Goal: Task Accomplishment & Management: Manage account settings

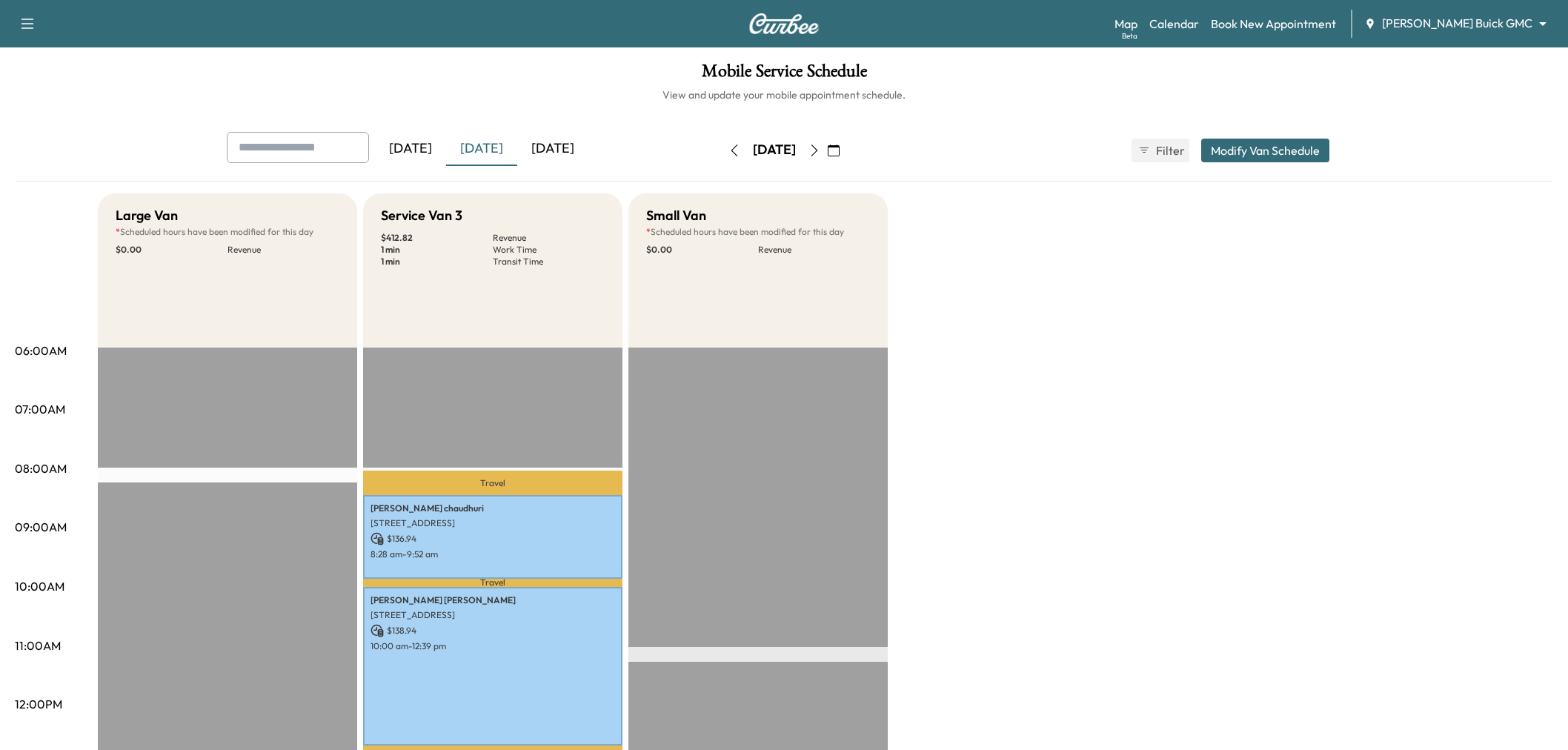
scroll to position [83, 0]
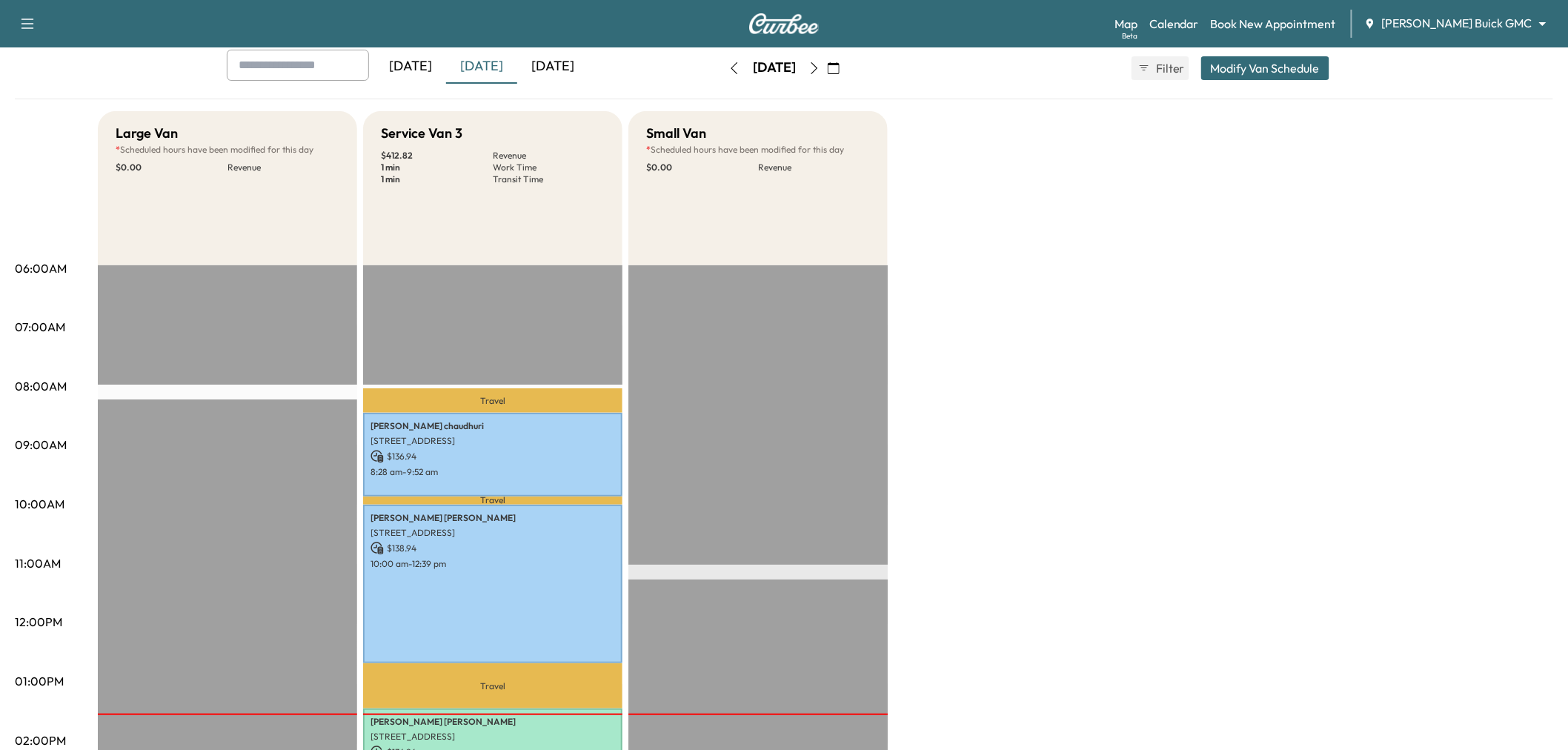
click at [541, 59] on div "[DATE]" at bounding box center [553, 67] width 71 height 34
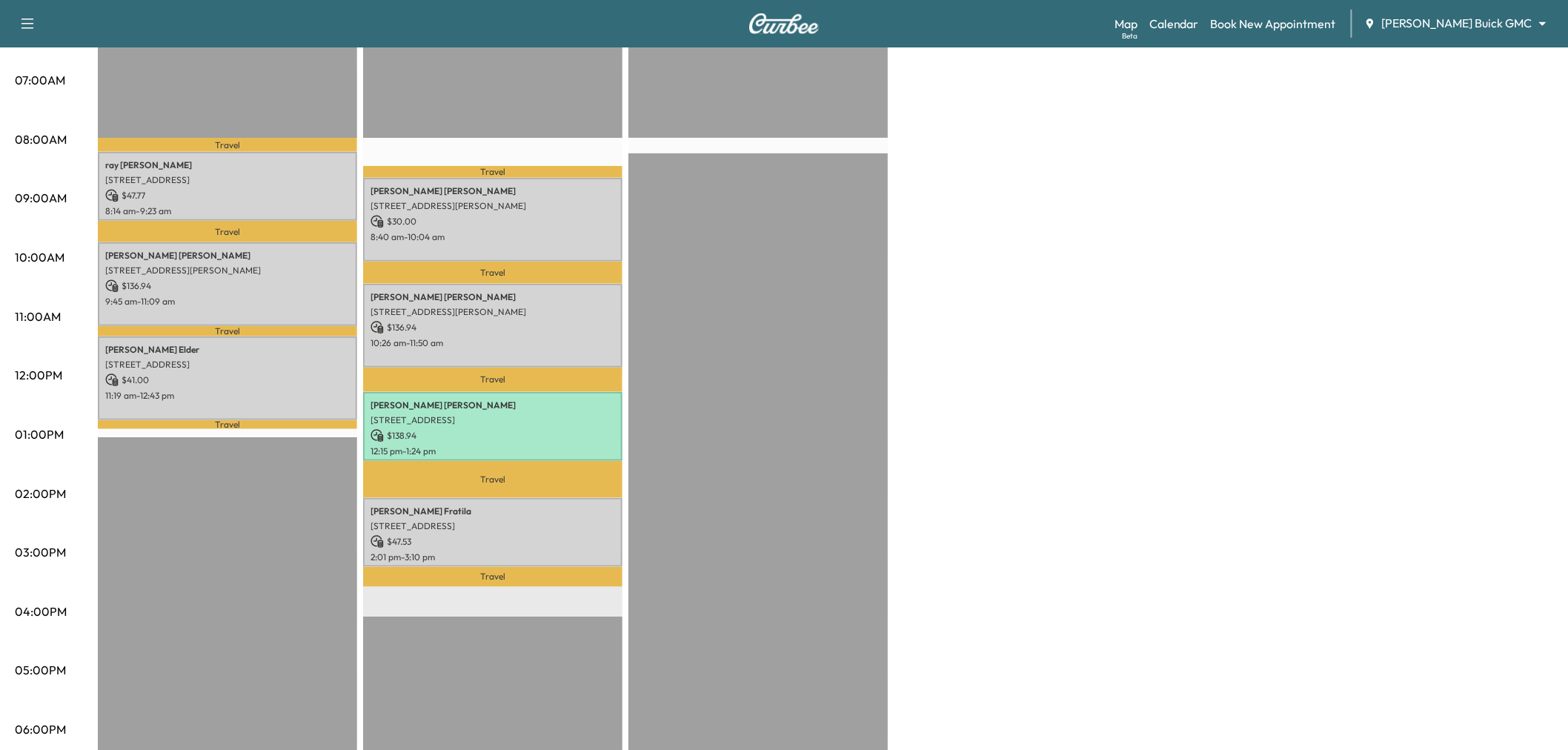
scroll to position [247, 0]
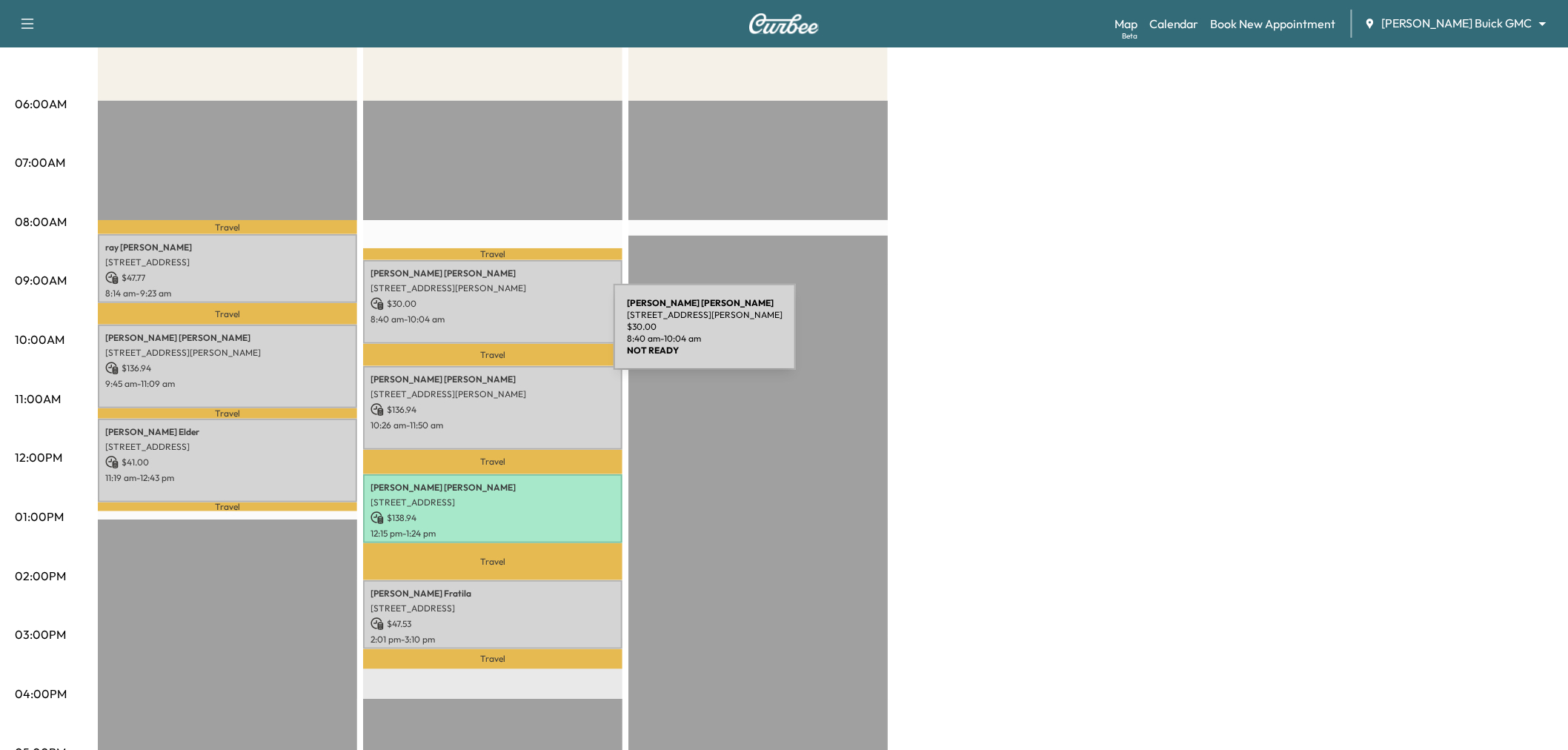
click at [503, 336] on div "[PERSON_NAME] [STREET_ADDRESS][PERSON_NAME] $ 30.00 8:40 am - 10:04 am" at bounding box center [493, 301] width 259 height 84
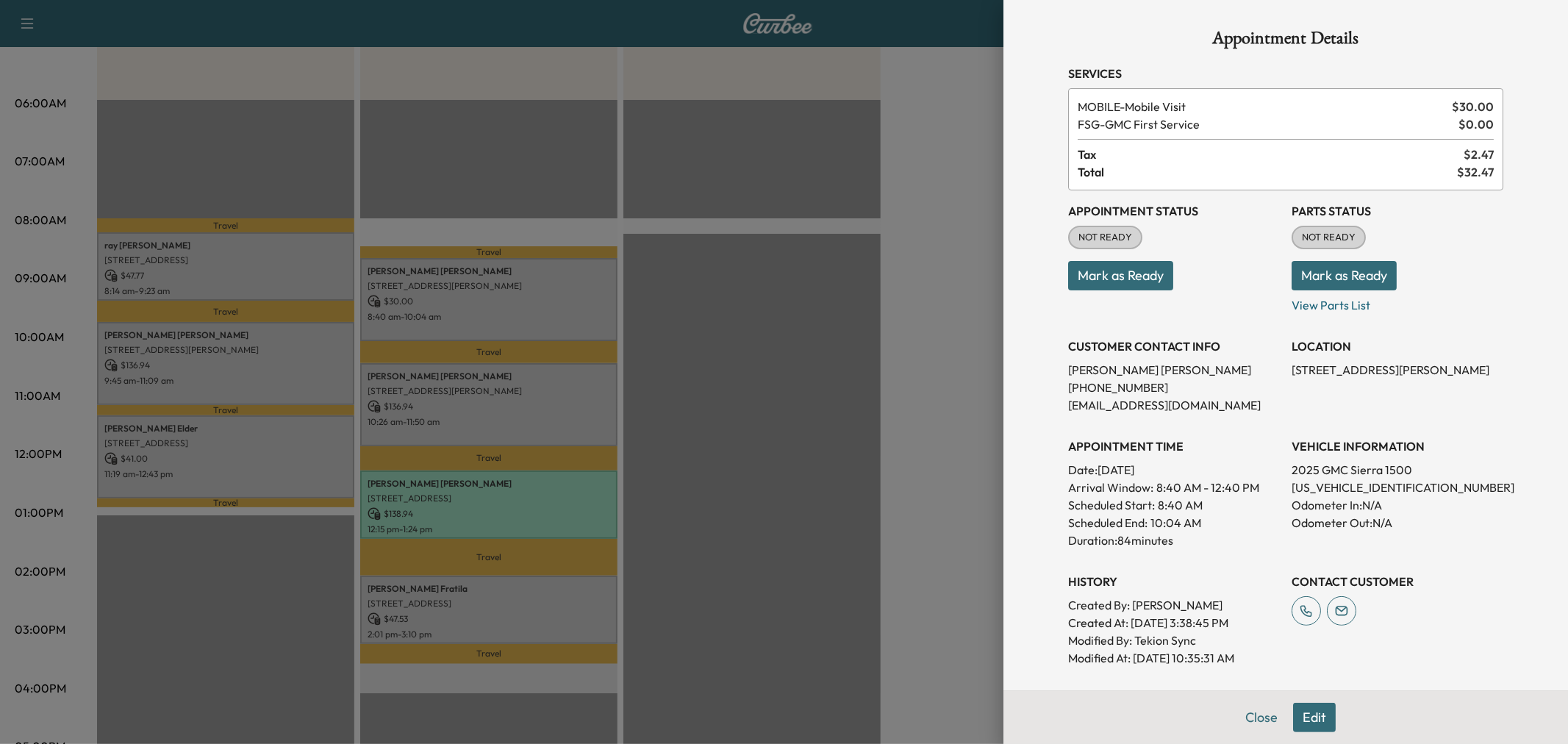
click at [502, 327] on div at bounding box center [784, 372] width 1568 height 744
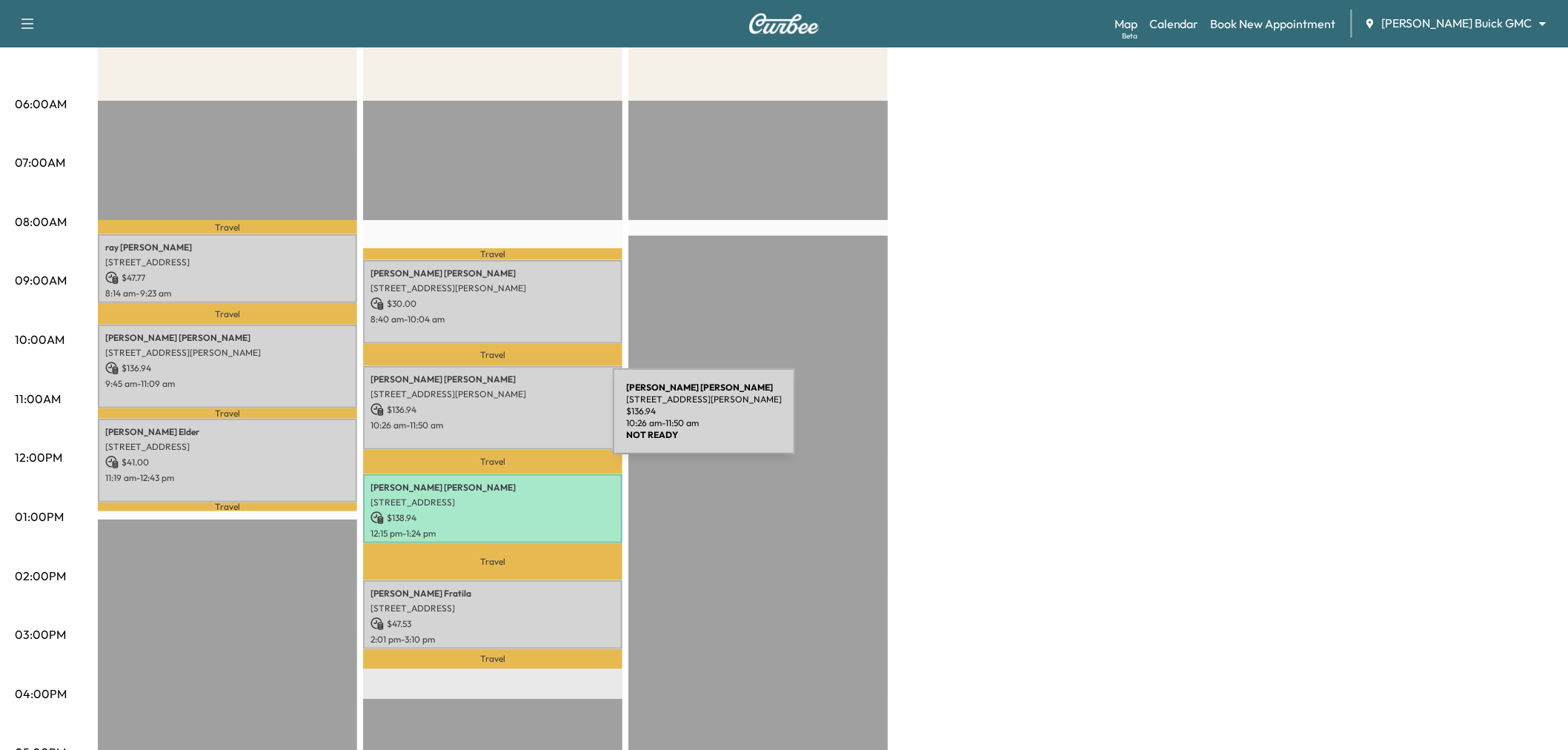
click at [502, 421] on p "10:26 am - 11:50 am" at bounding box center [493, 425] width 245 height 12
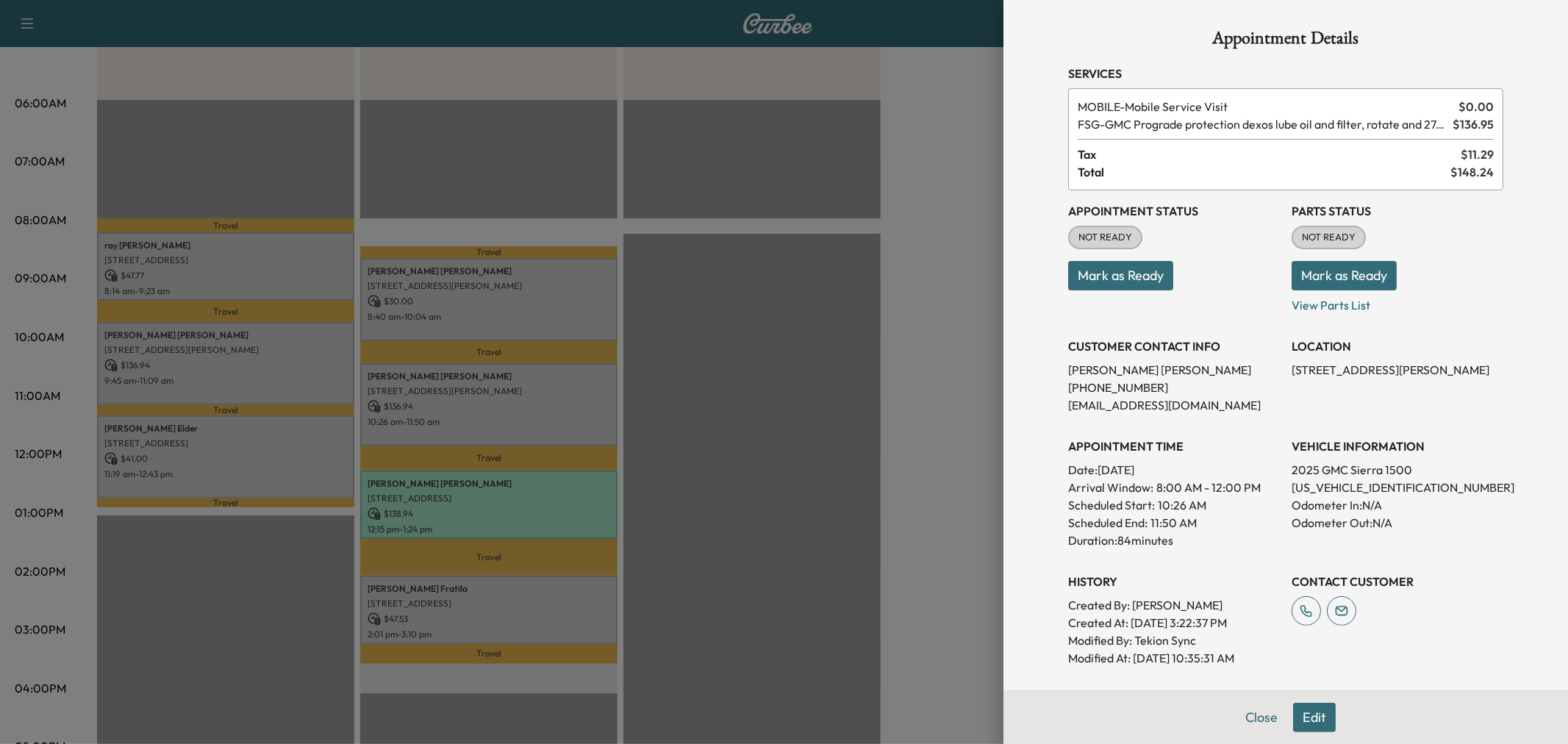
click at [498, 417] on div at bounding box center [784, 372] width 1568 height 744
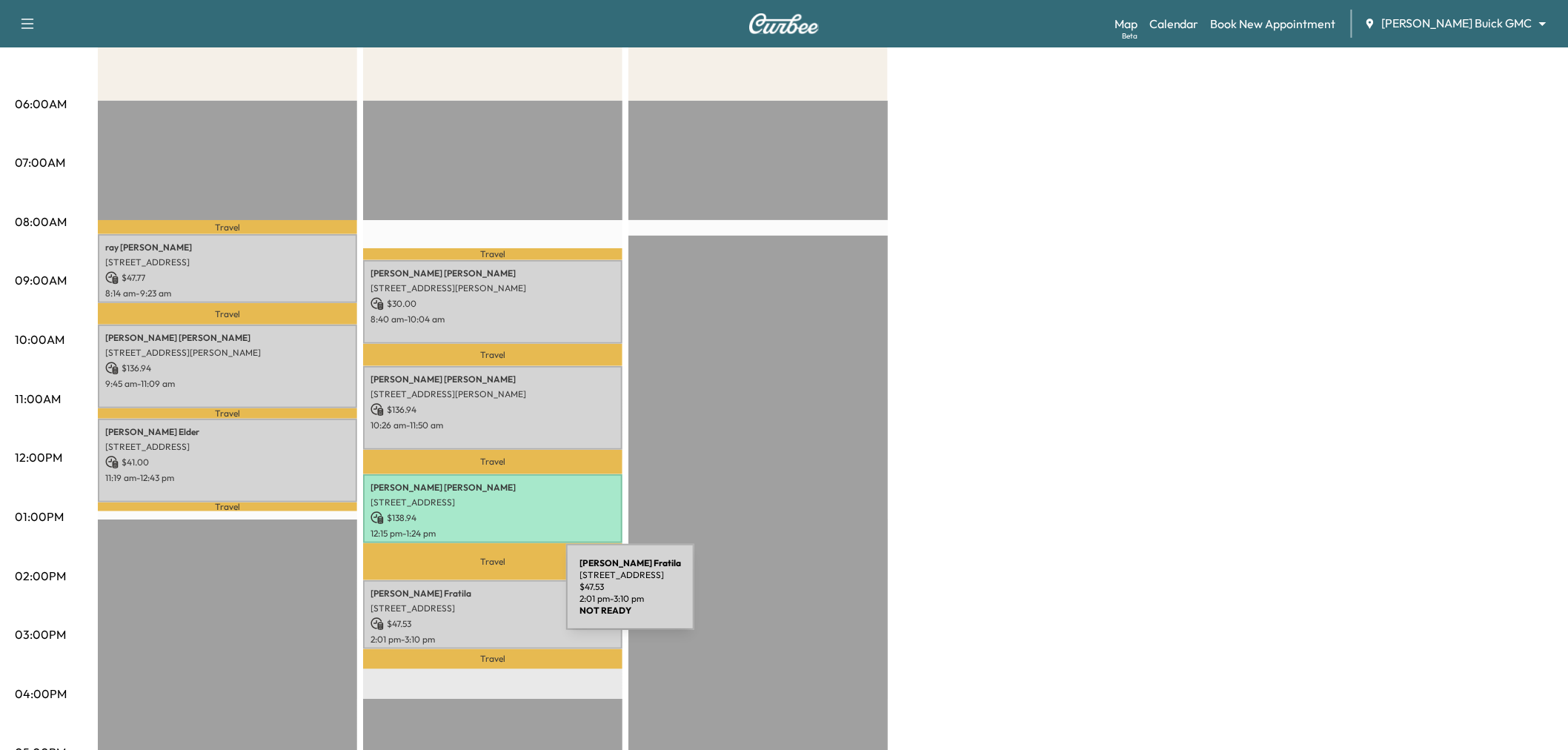
click at [455, 603] on p "[STREET_ADDRESS]" at bounding box center [493, 608] width 245 height 12
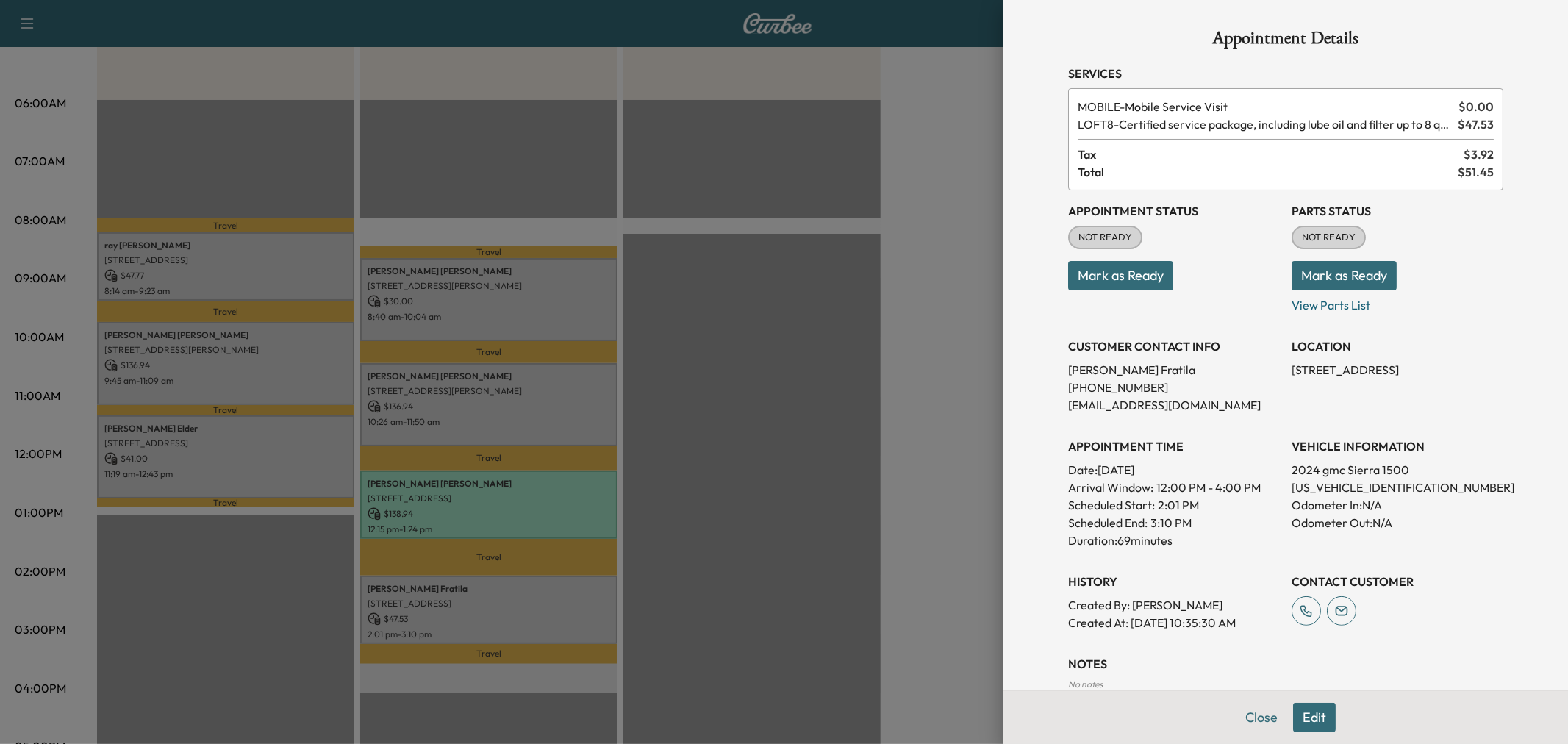
click at [451, 591] on div at bounding box center [784, 372] width 1568 height 744
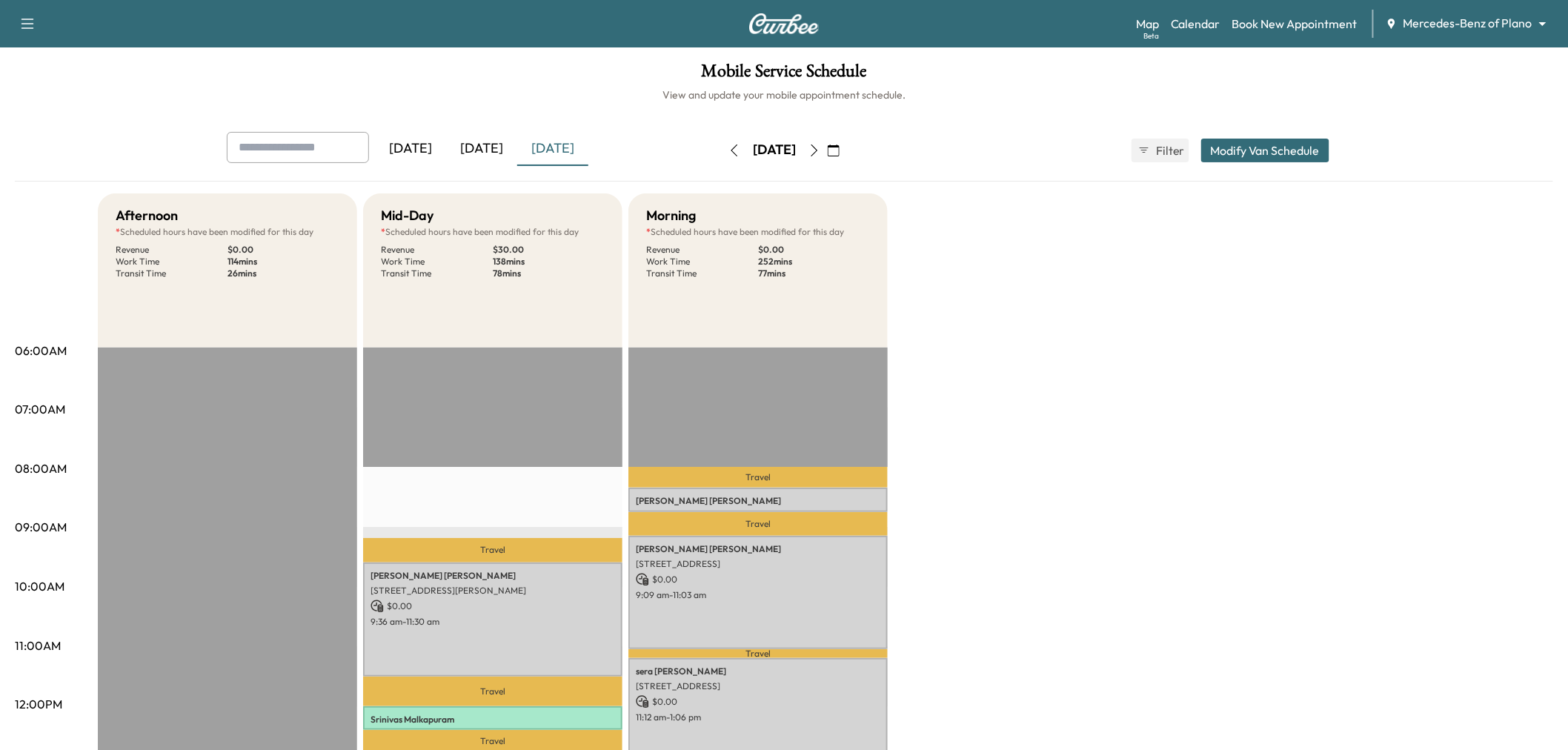
click at [563, 149] on div "[DATE]" at bounding box center [553, 149] width 71 height 34
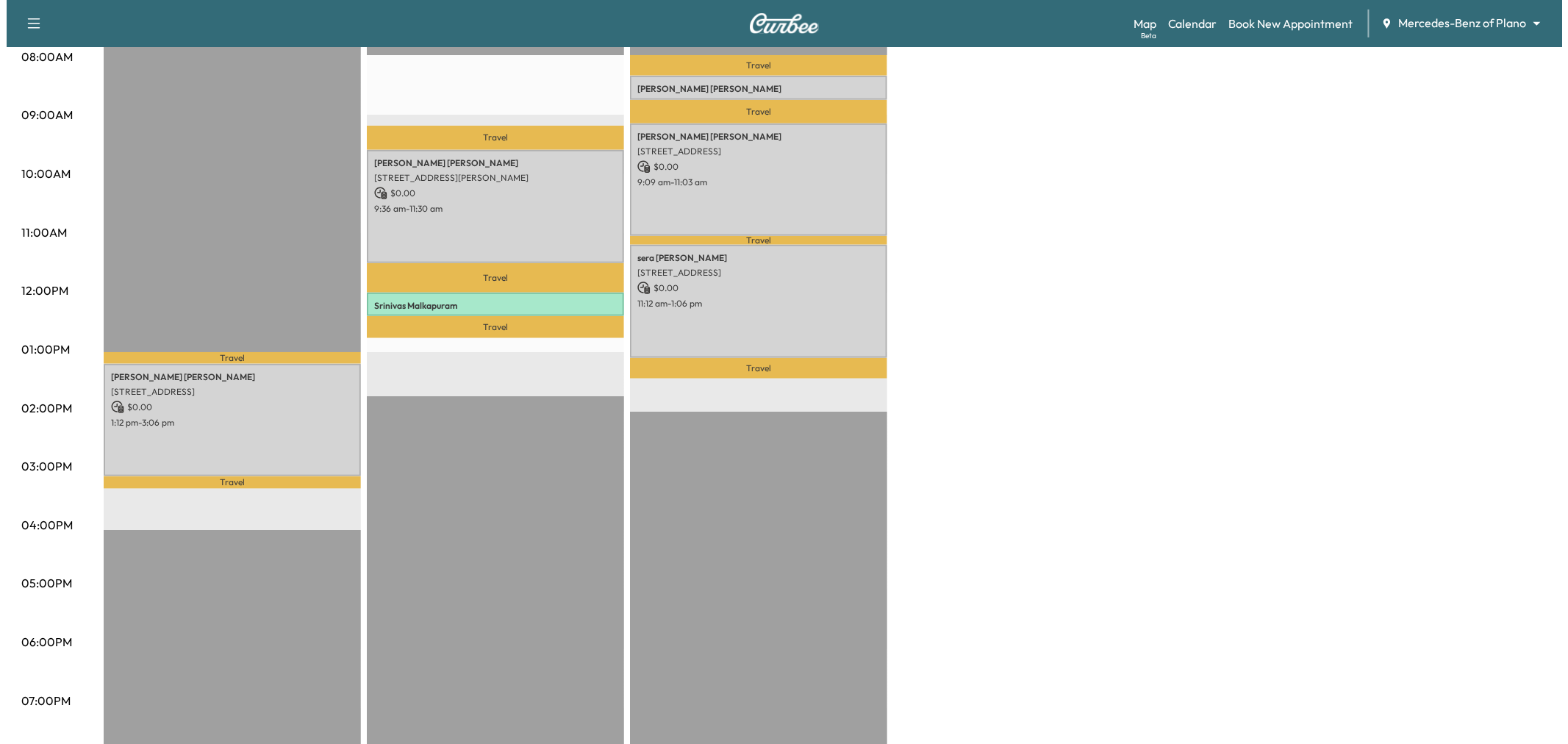
scroll to position [245, 0]
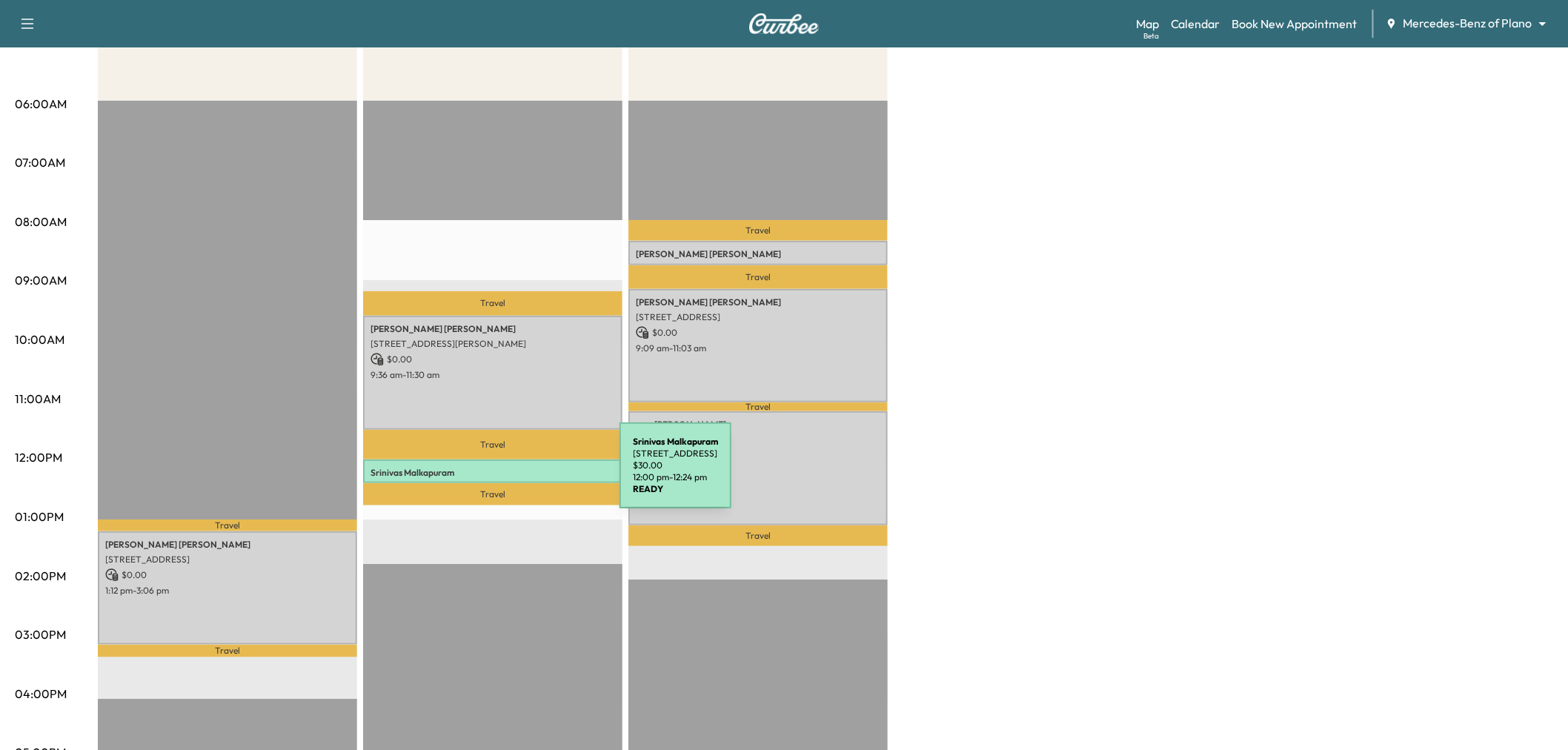
click at [509, 475] on div "[PERSON_NAME] [STREET_ADDRESS][PERSON_NAME] $ 30.00 12:00 pm - 12:24 pm" at bounding box center [493, 471] width 259 height 23
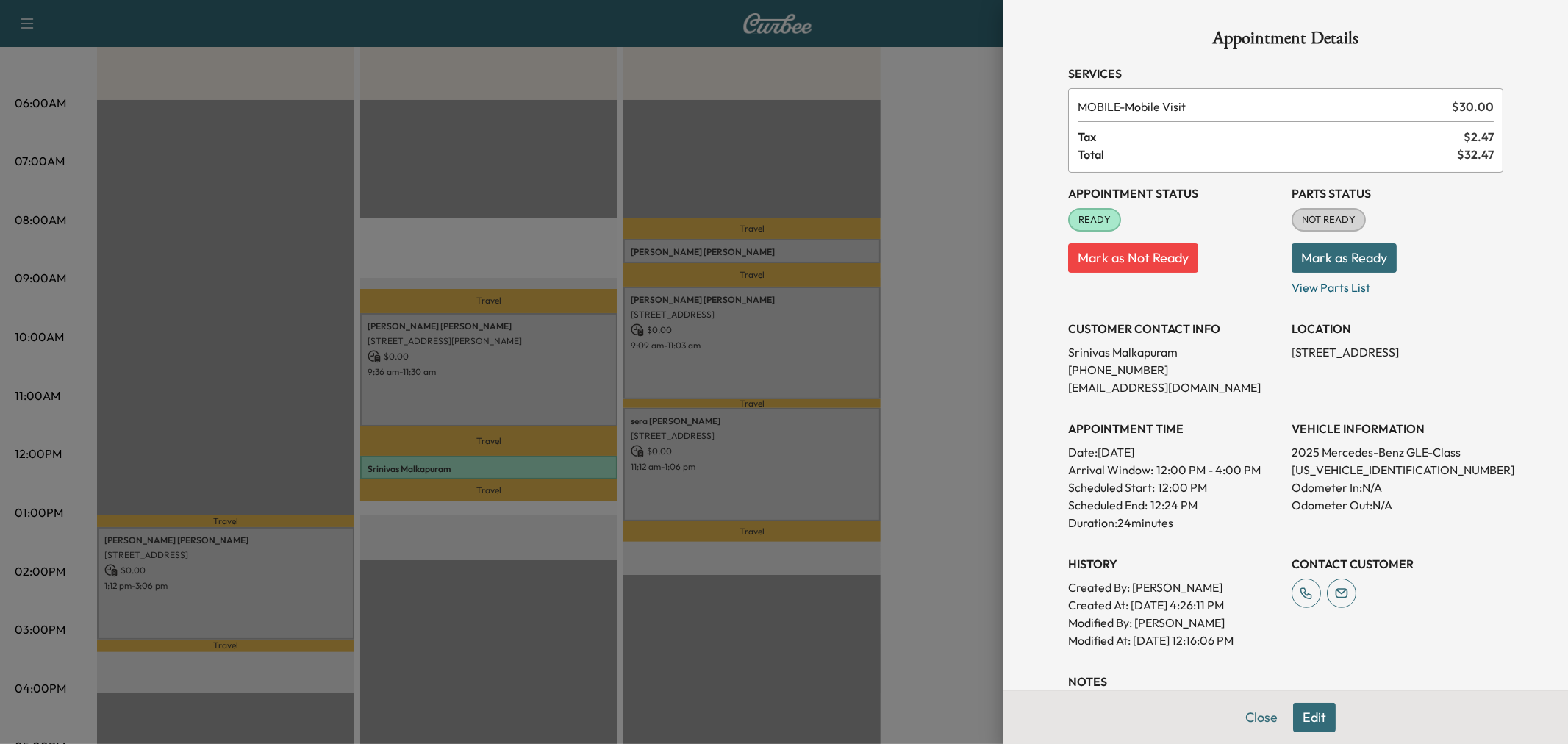
click at [505, 469] on div at bounding box center [784, 372] width 1568 height 744
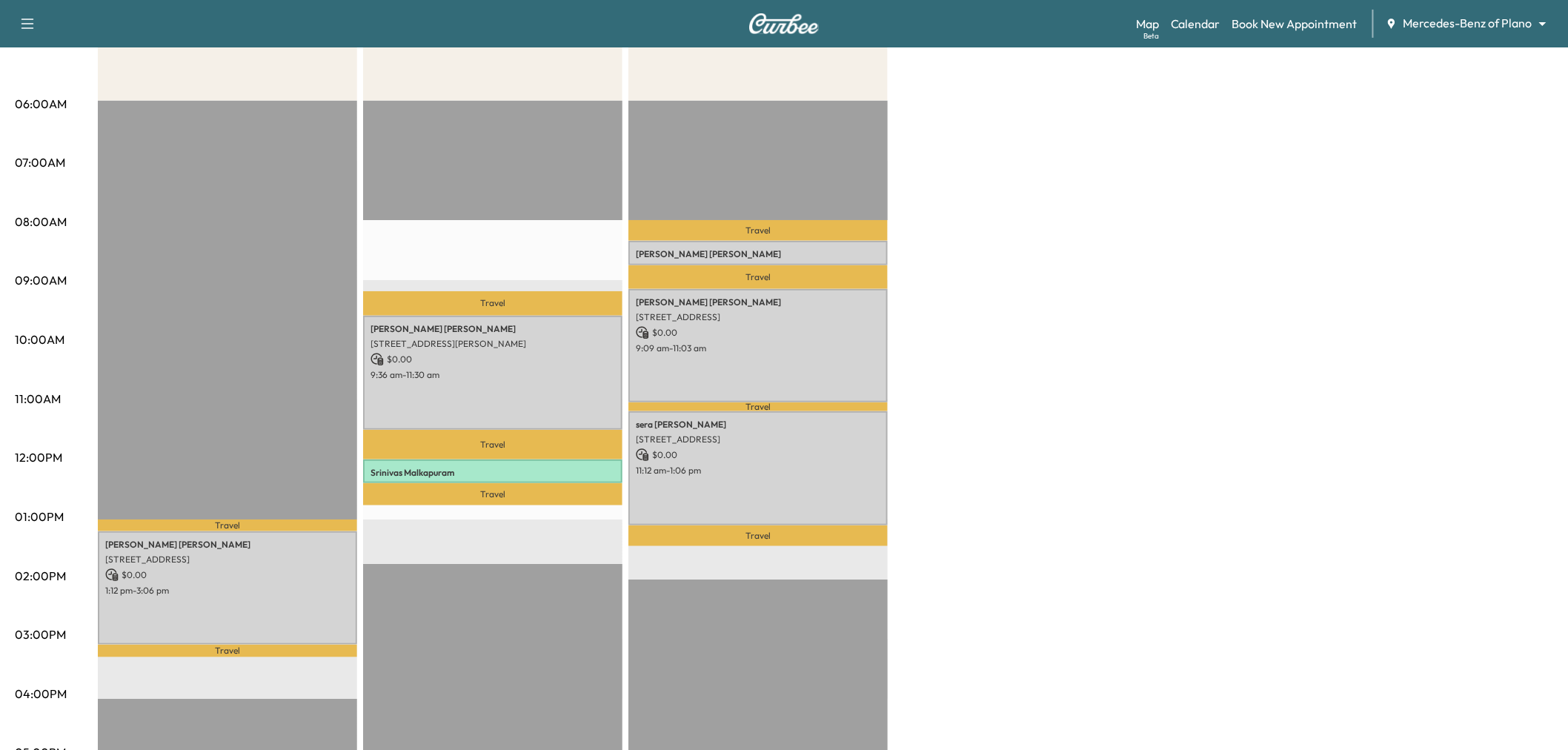
click at [576, 357] on p "$ 0.00" at bounding box center [493, 360] width 245 height 13
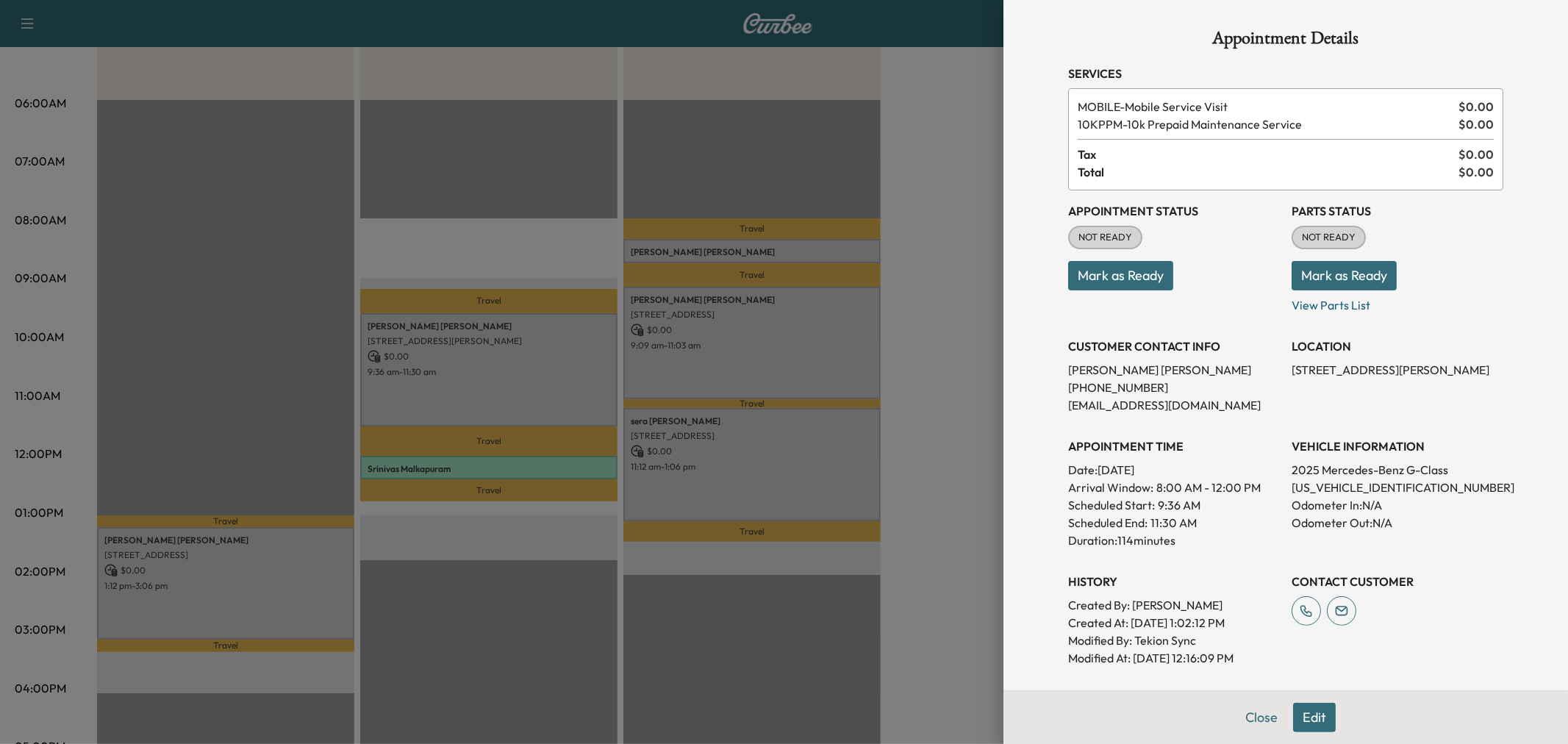
click at [570, 354] on div at bounding box center [784, 372] width 1568 height 744
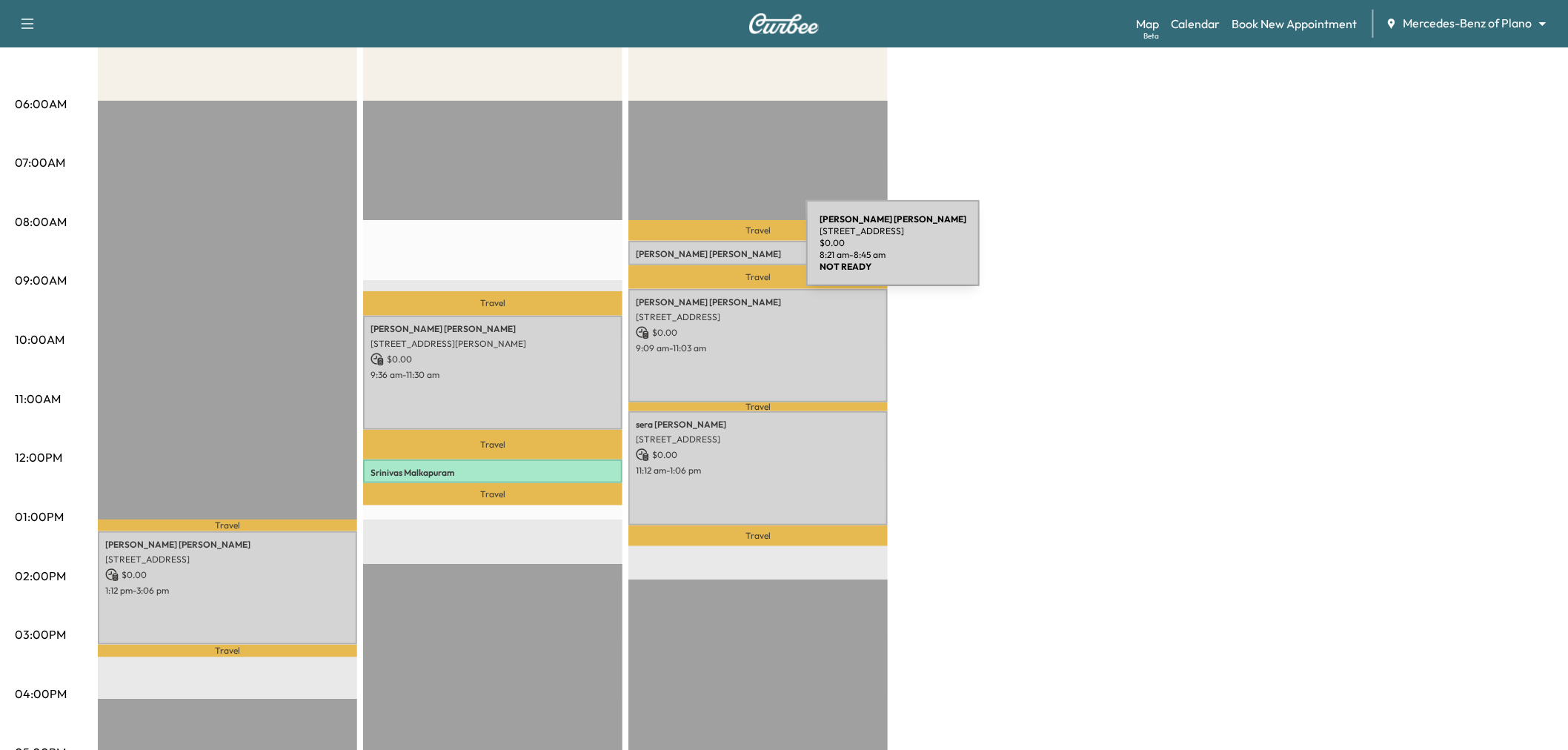
click at [695, 253] on p "Nancy McQuiddy" at bounding box center [758, 254] width 245 height 12
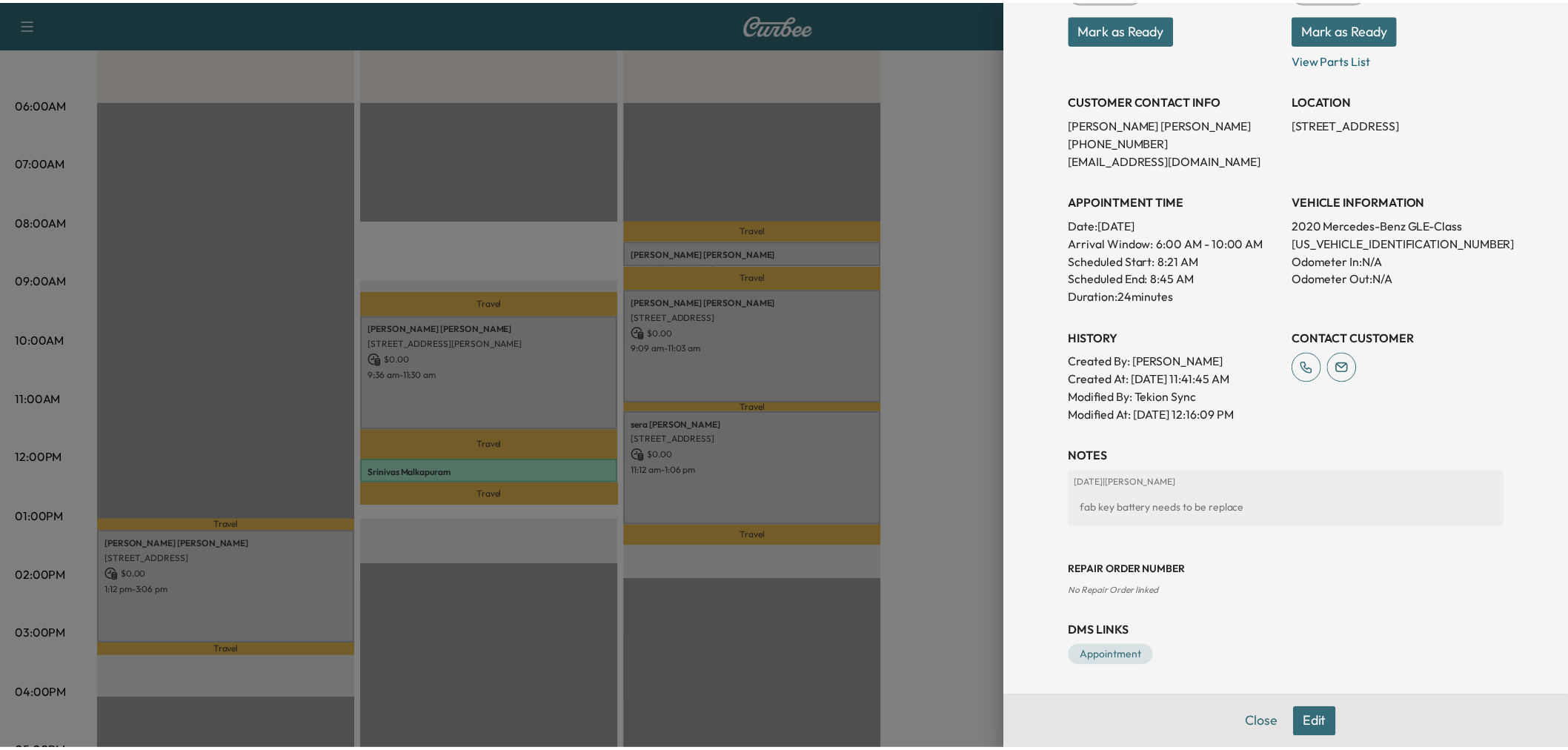
scroll to position [0, 0]
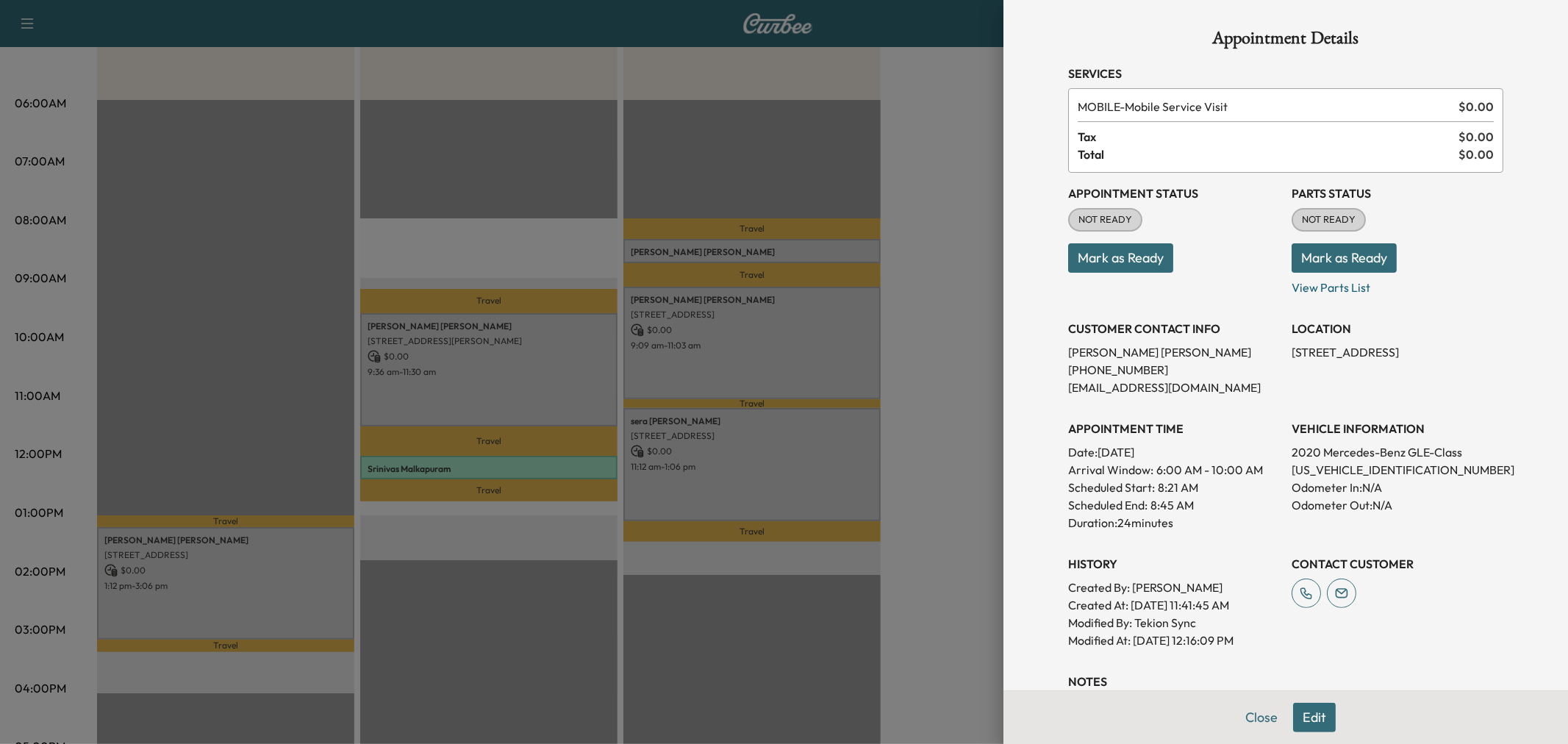
click at [964, 358] on div at bounding box center [784, 372] width 1568 height 744
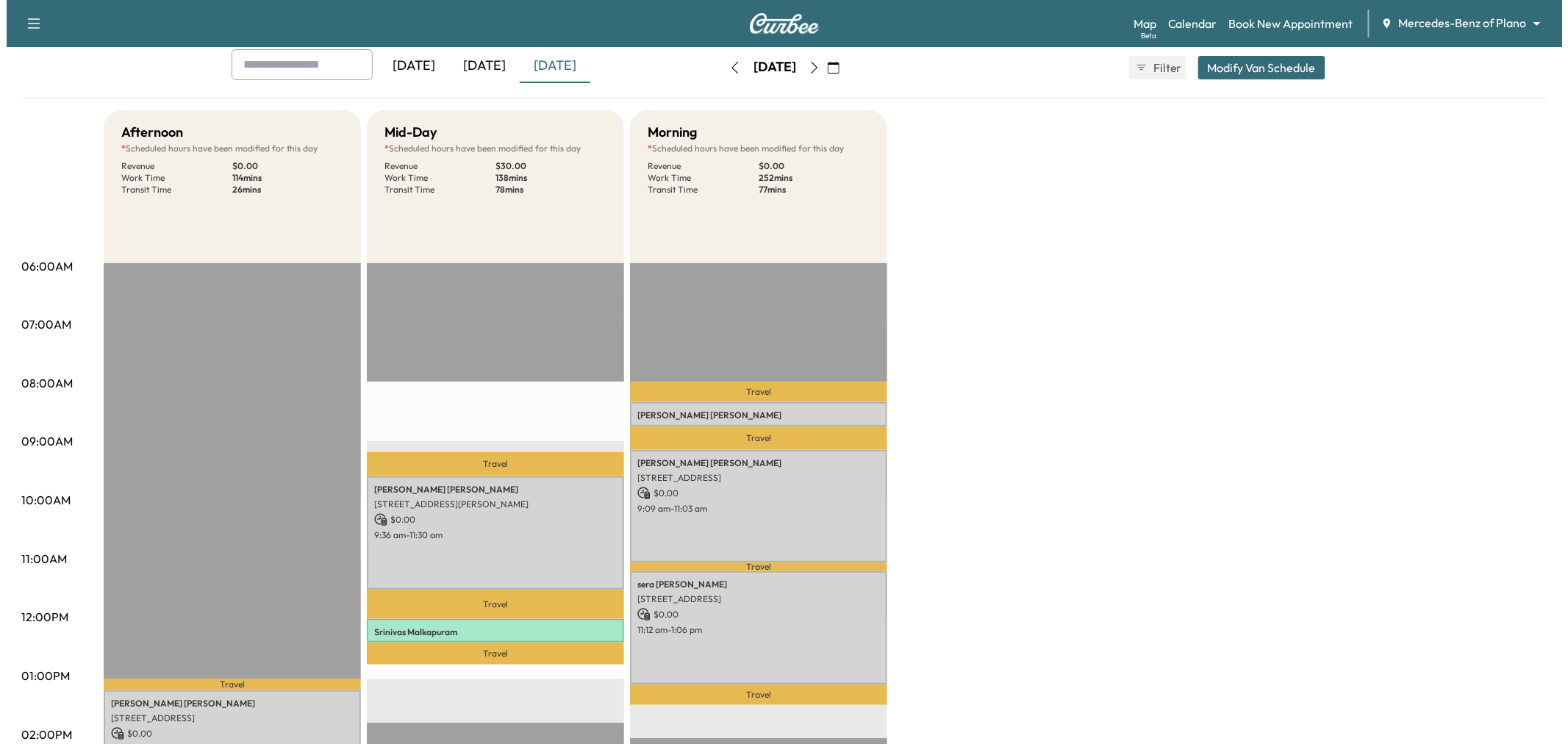
scroll to position [163, 0]
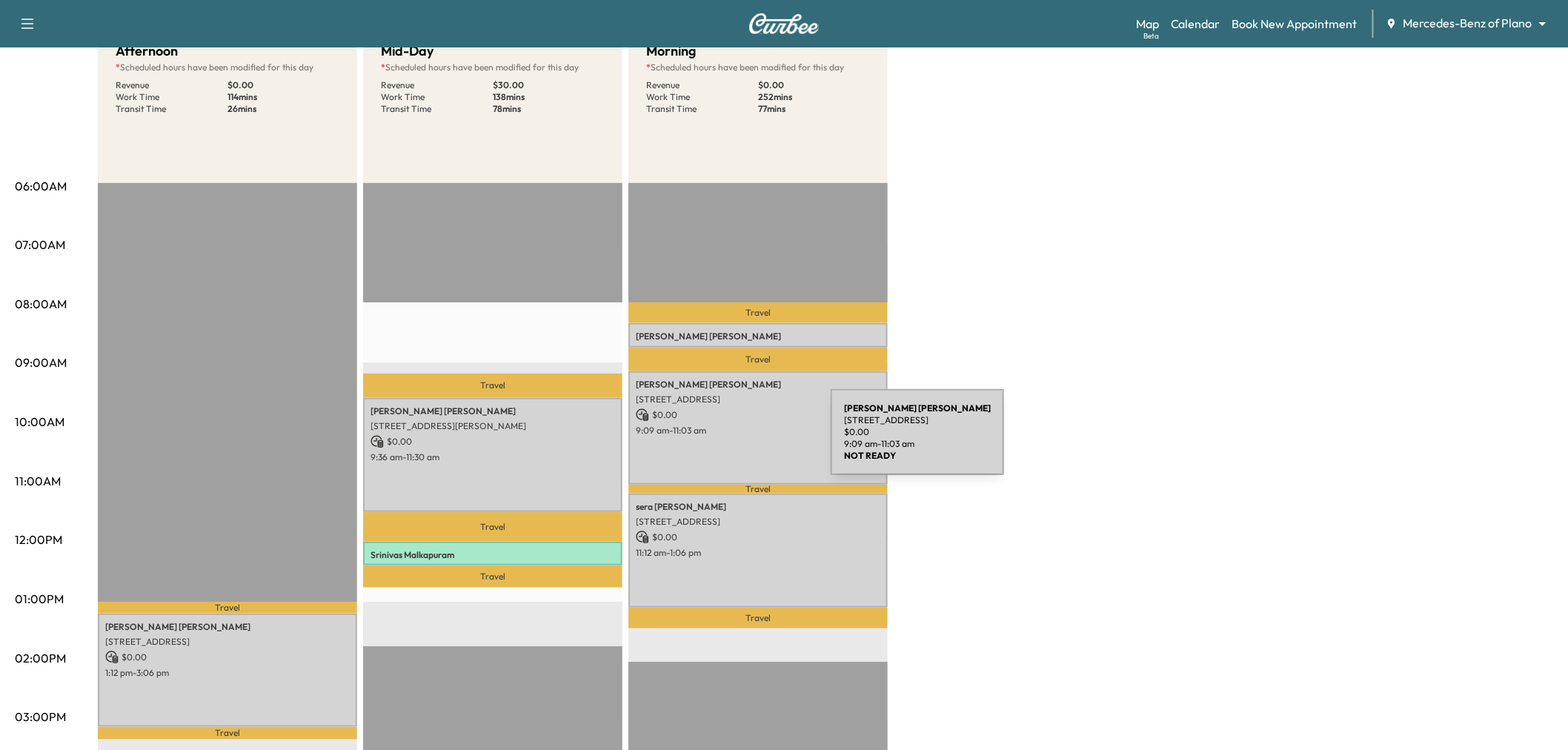
click at [720, 441] on div "CHRISTOPHER MCKAY 210 Shady Crk Ct, Prosper, TX 75078, USA $ 0.00 9:09 am - 11:…" at bounding box center [758, 428] width 259 height 114
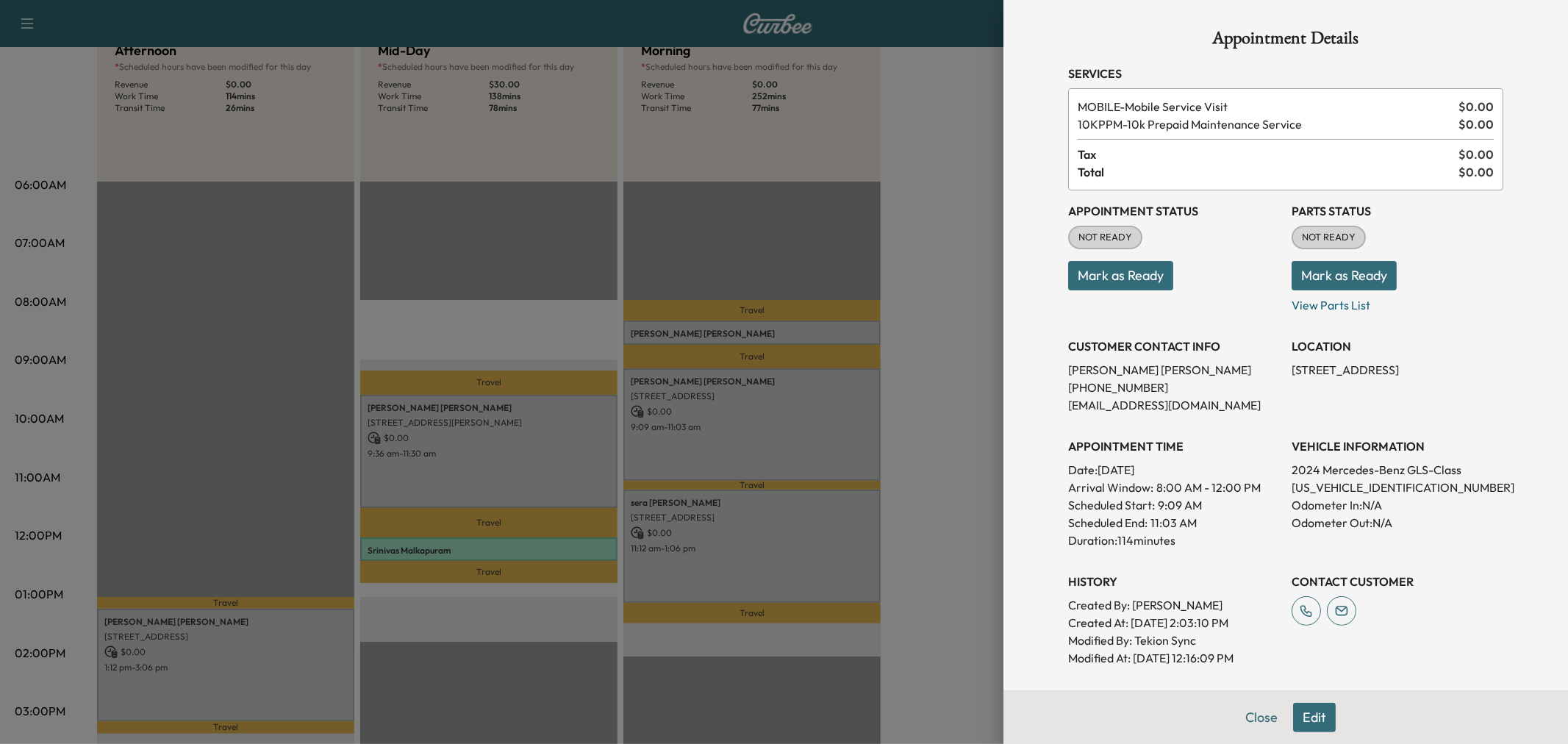
scroll to position [191, 0]
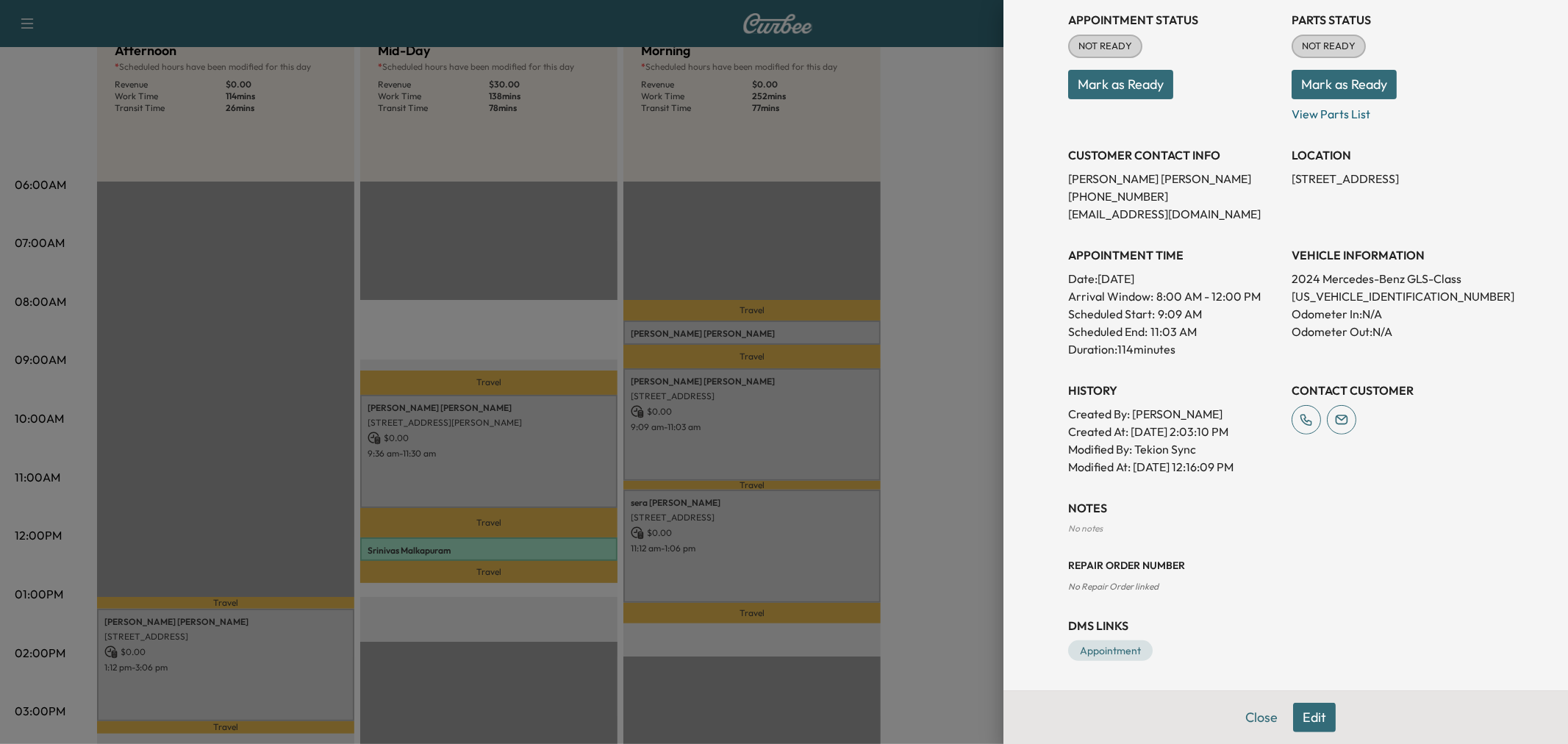
click at [851, 519] on div at bounding box center [784, 372] width 1568 height 744
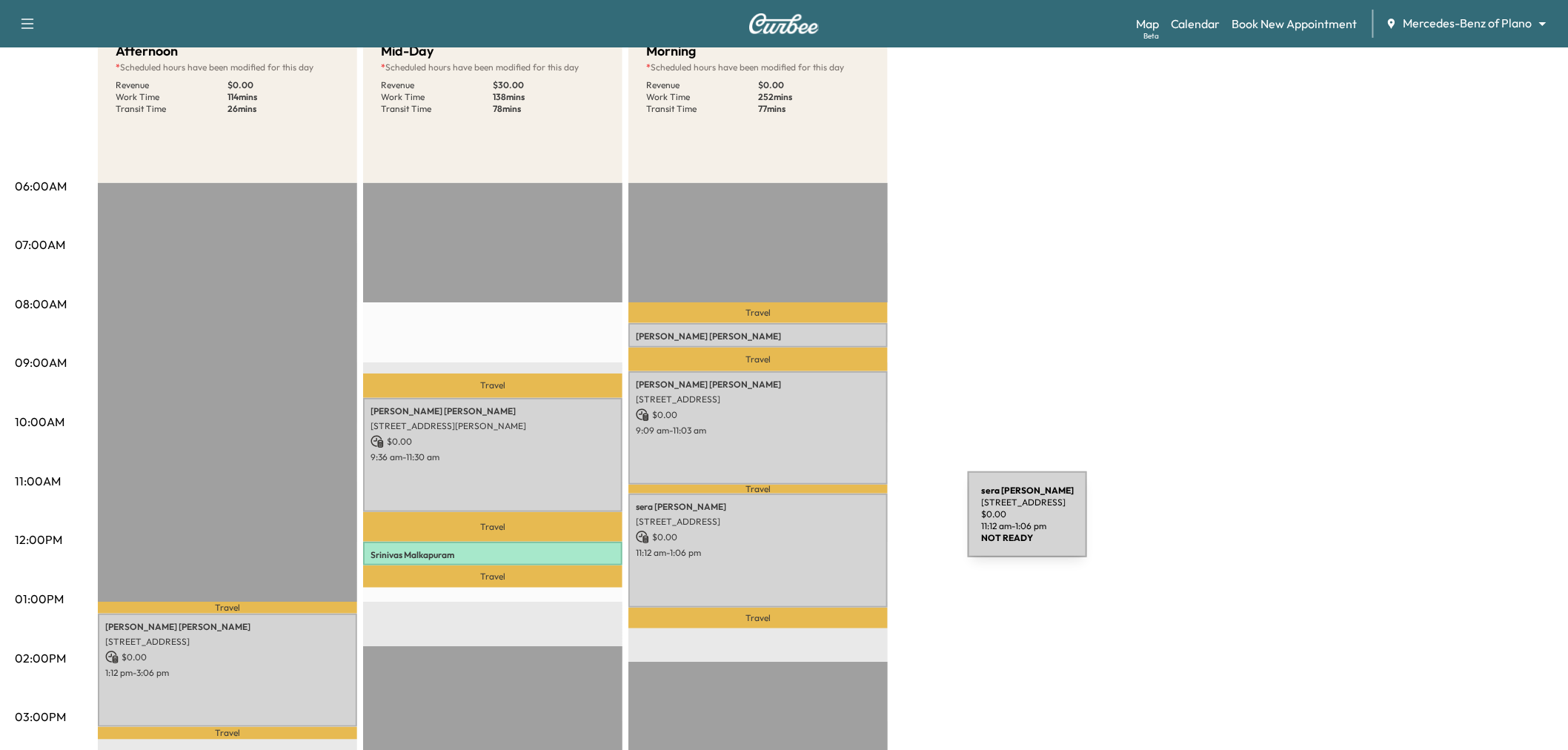
click at [857, 524] on div "sera Yoon 1440 Bridgewater Blvd, Prosper, TX 75078, USA $ 0.00 11:12 am - 1:06 …" at bounding box center [758, 550] width 259 height 114
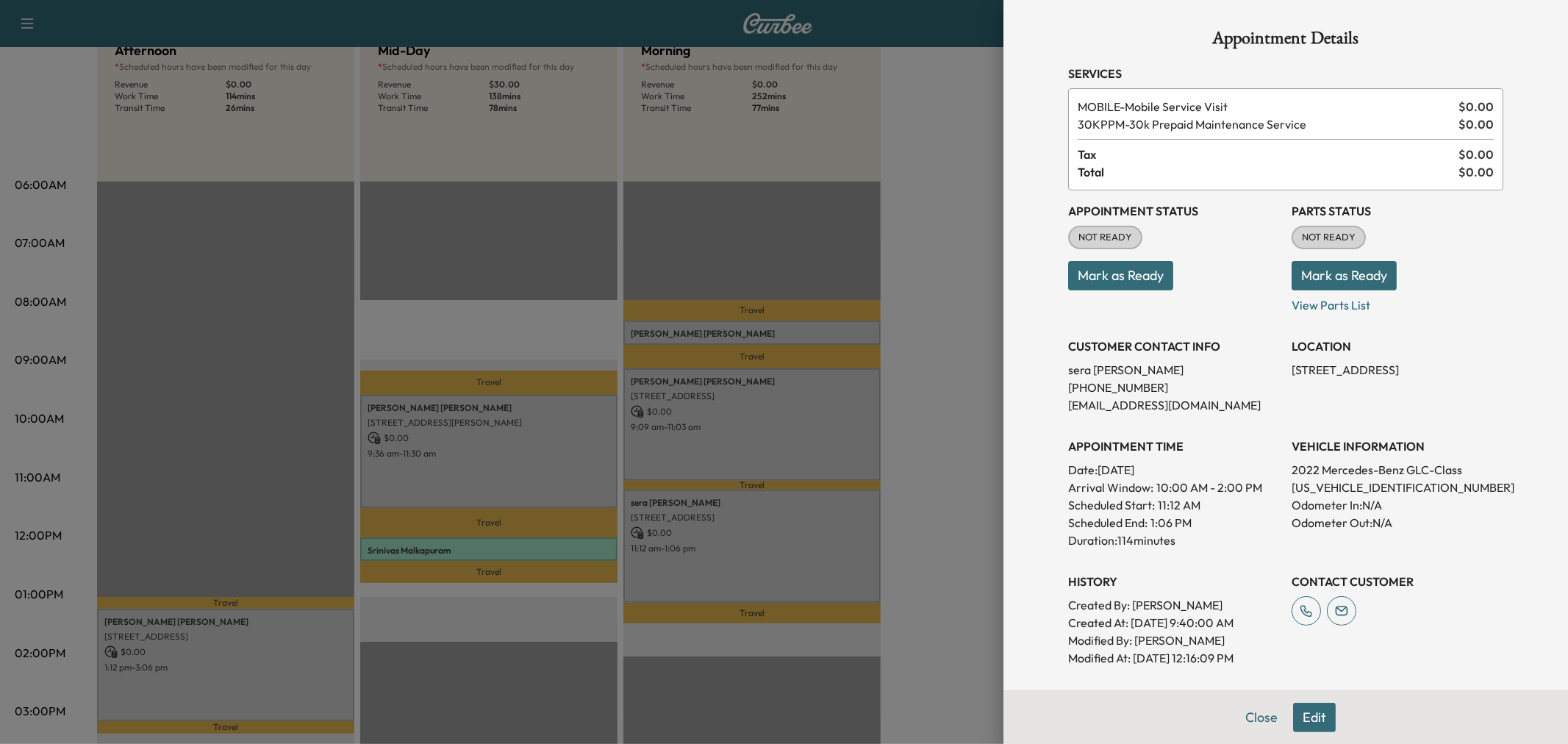
scroll to position [247, 0]
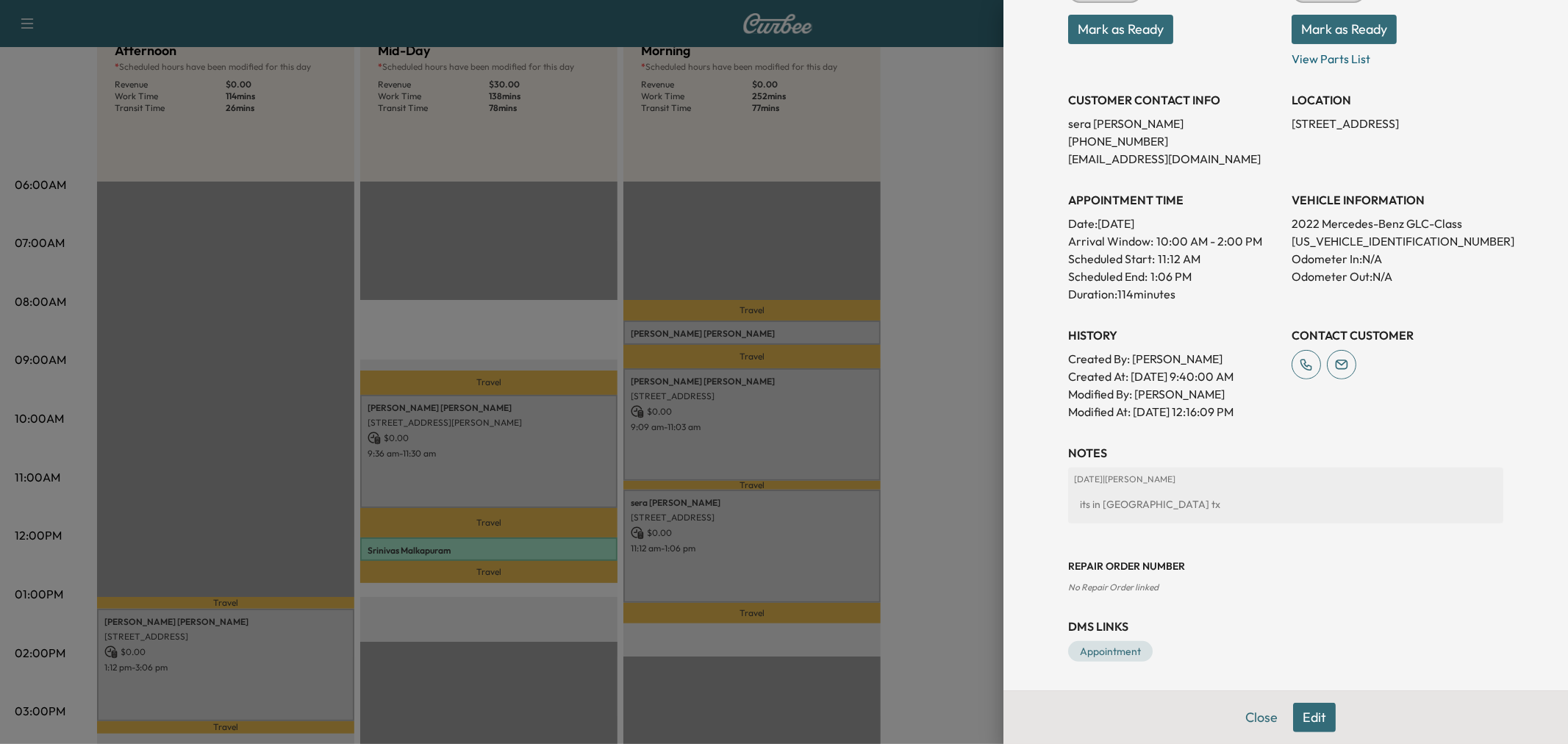
click at [264, 656] on div at bounding box center [784, 372] width 1568 height 744
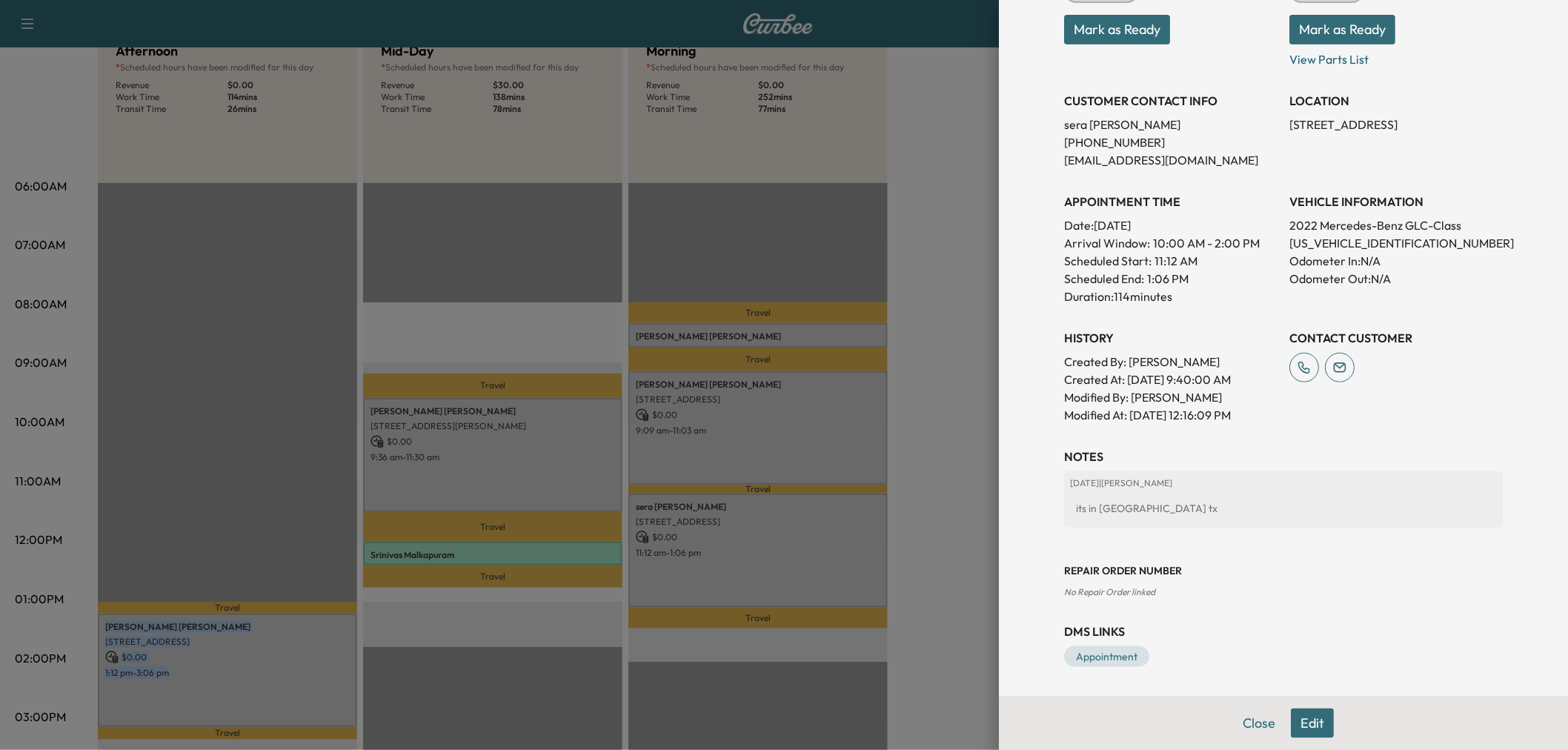
click at [266, 667] on p "1:12 pm - 3:06 pm" at bounding box center [227, 673] width 245 height 12
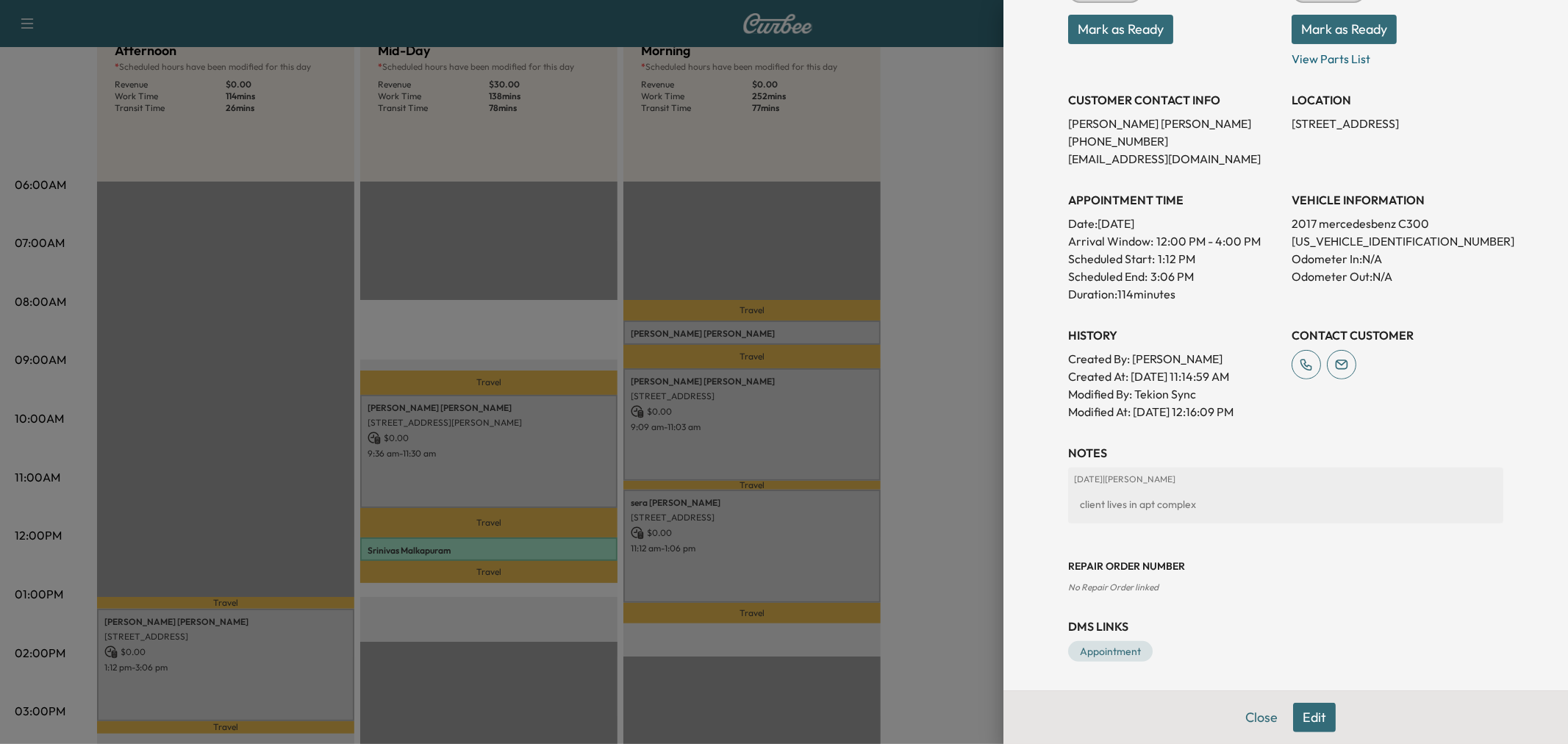
click at [488, 446] on div at bounding box center [784, 372] width 1568 height 744
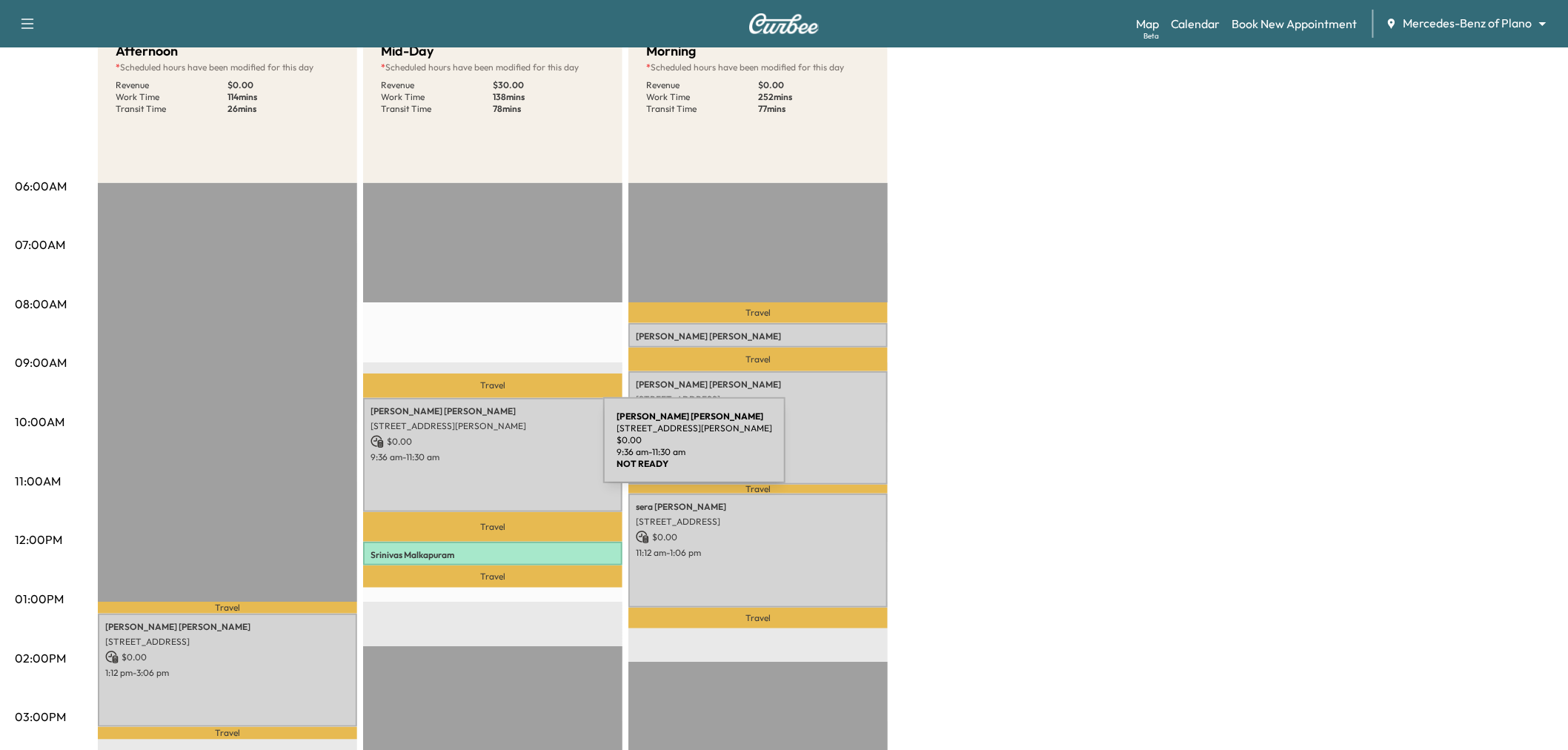
click at [492, 452] on p "9:36 am - 11:30 am" at bounding box center [493, 457] width 245 height 12
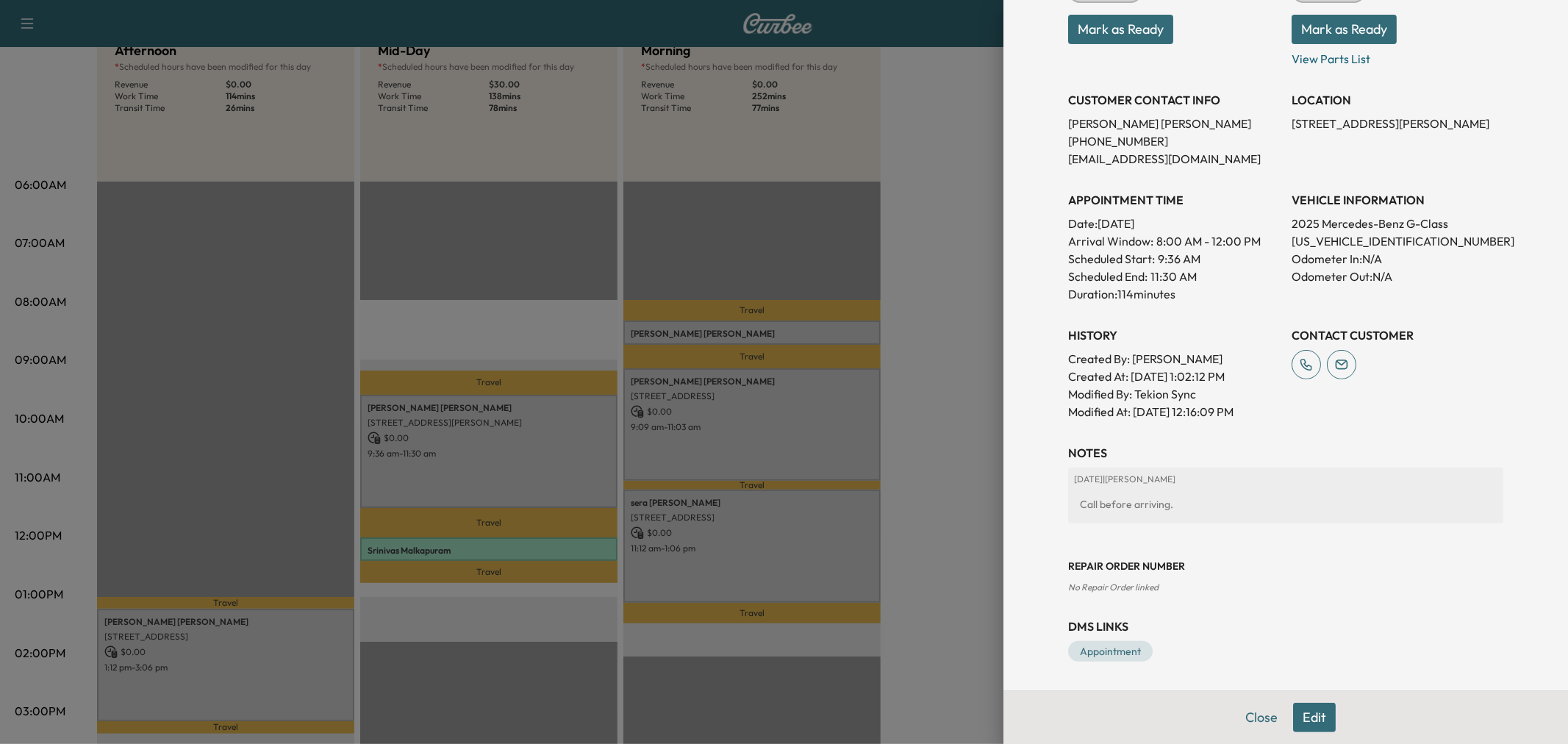
click at [946, 508] on div at bounding box center [784, 372] width 1568 height 744
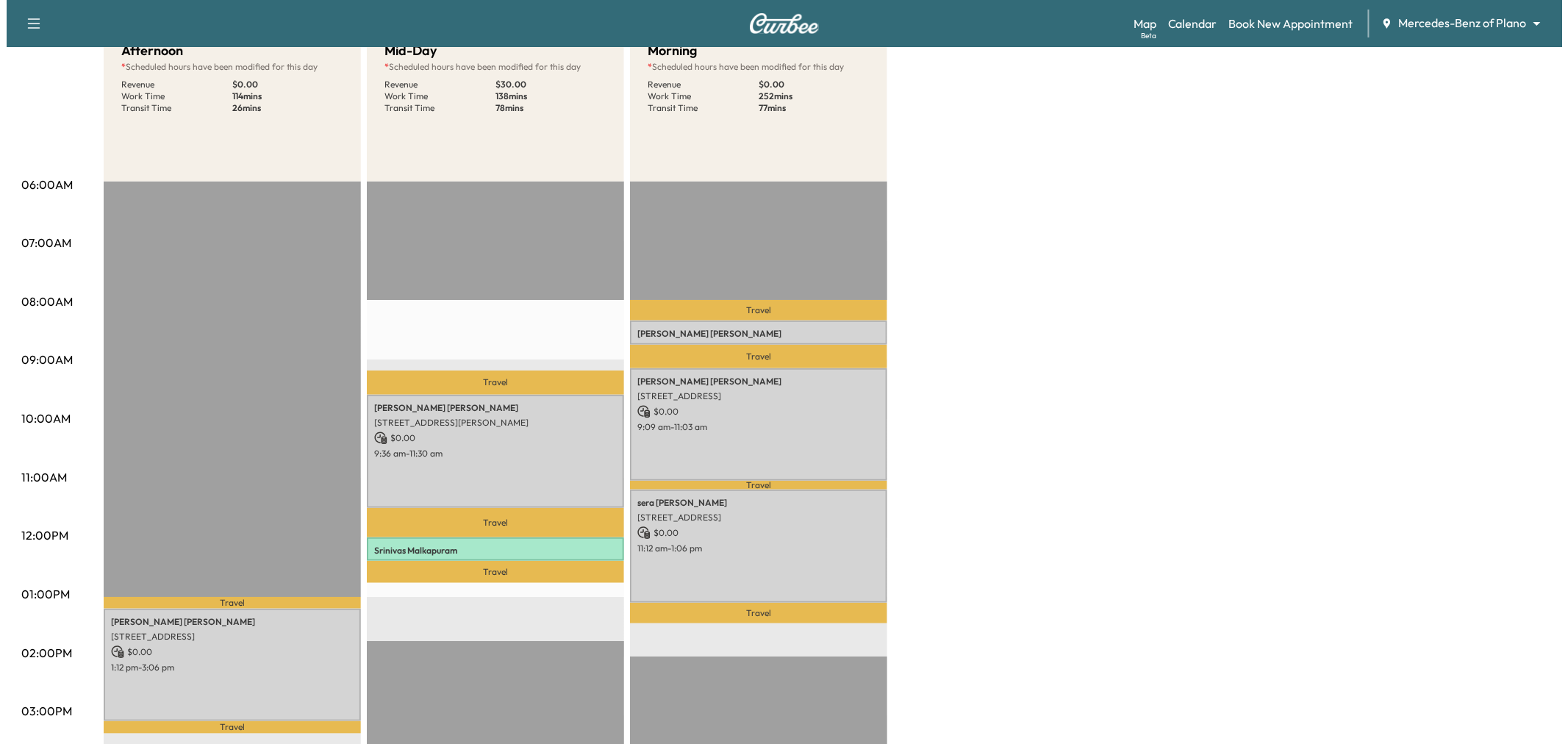
scroll to position [0, 0]
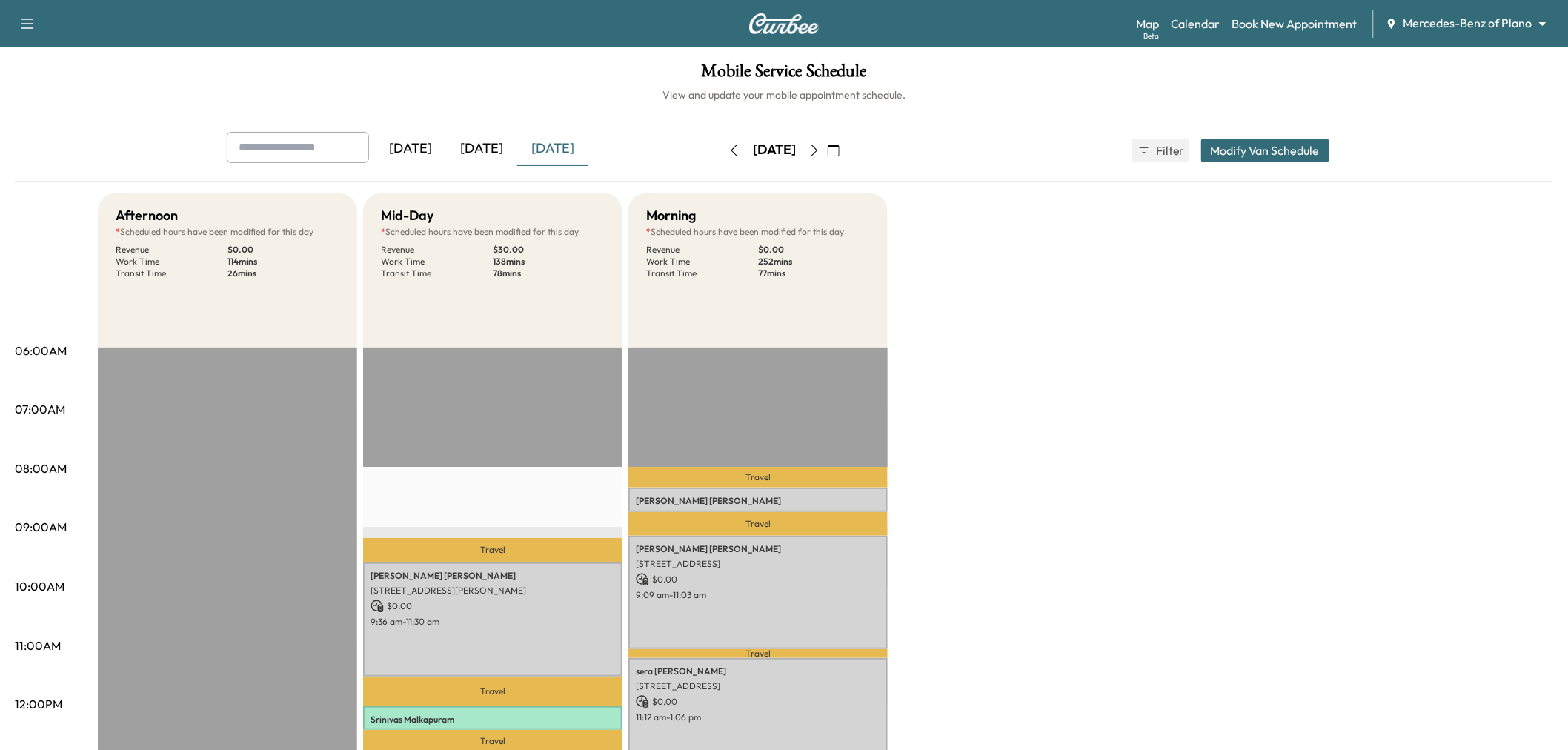
click at [1261, 146] on button "Modify Van Schedule" at bounding box center [1265, 150] width 129 height 23
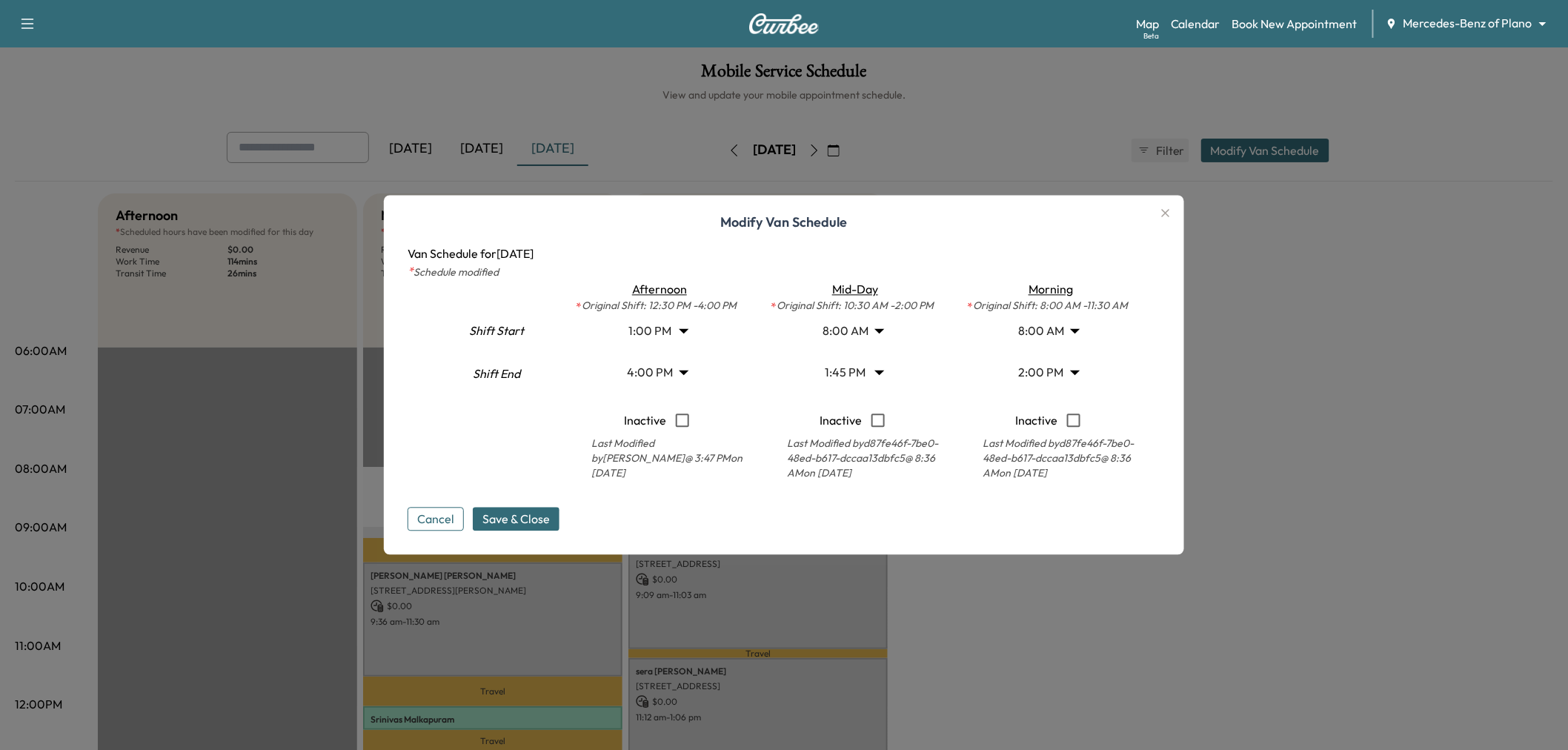
click at [1053, 378] on body "Support Log Out Map Beta Calendar Book New Appointment Mercedes-Benz of Plano *…" at bounding box center [784, 375] width 1568 height 750
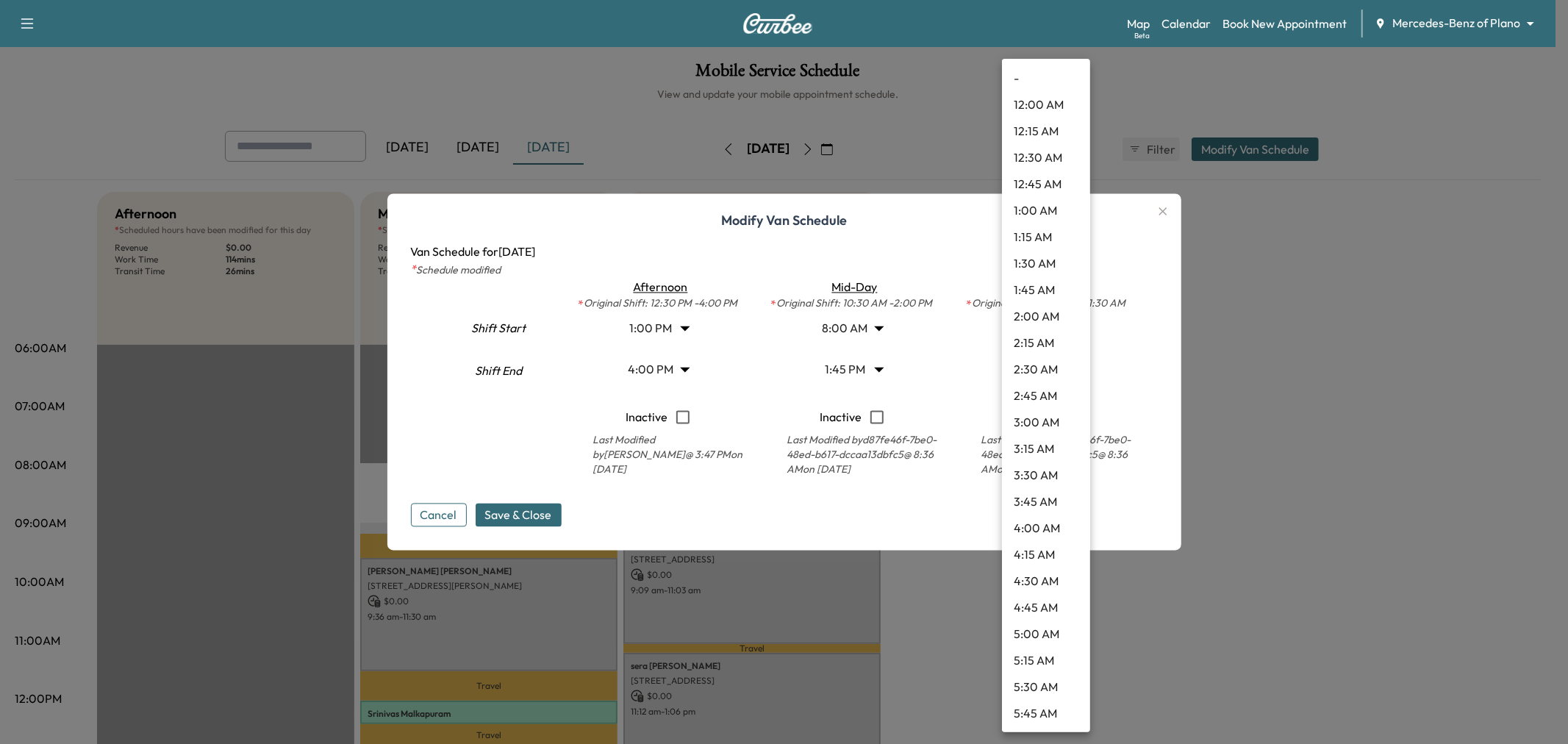
scroll to position [1190, 0]
click at [1038, 345] on li "1:30 PM" at bounding box center [1046, 344] width 88 height 26
type input "****"
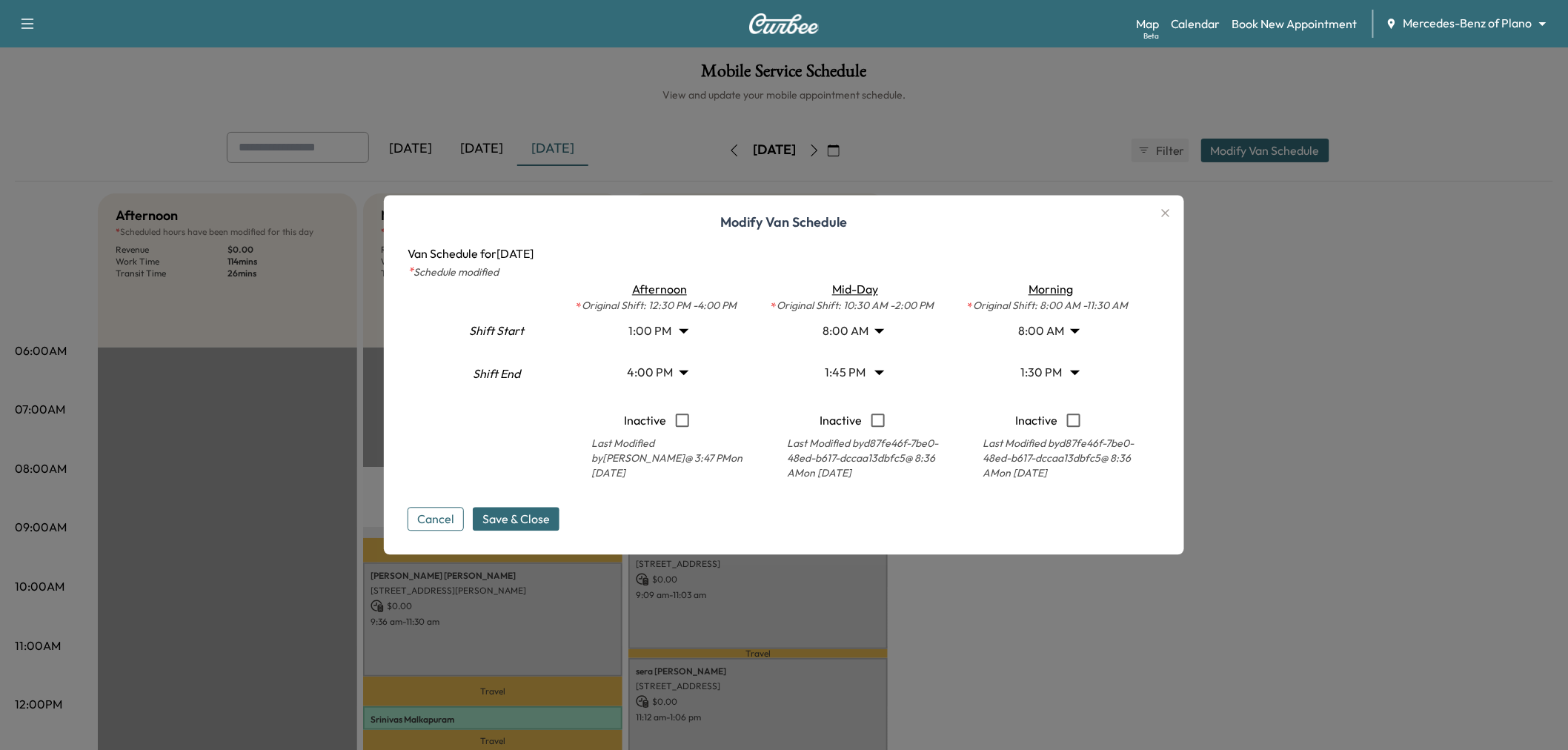
click at [855, 372] on body "Support Log Out Map Beta Calendar Book New Appointment Mercedes-Benz of Plano *…" at bounding box center [784, 375] width 1568 height 750
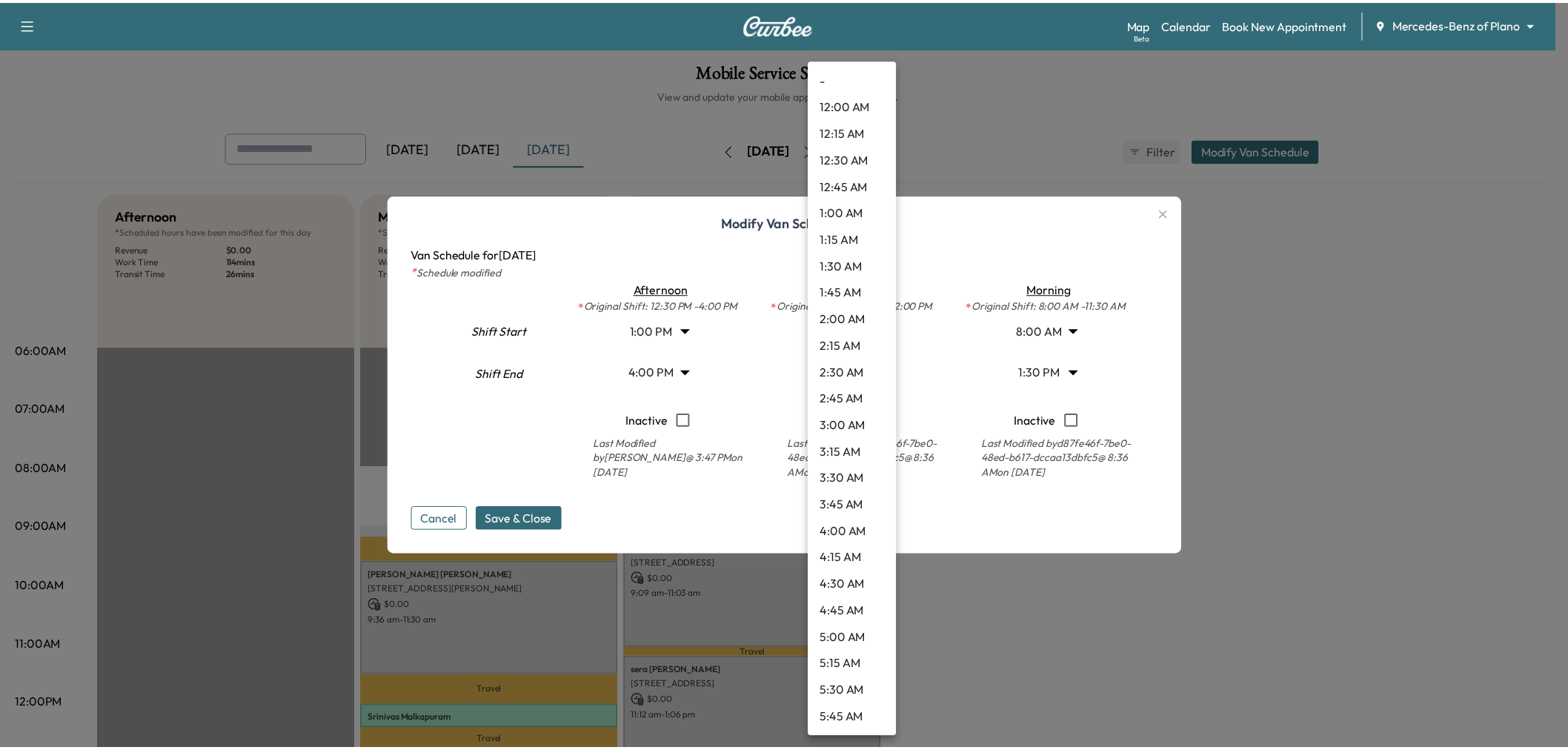
scroll to position [1173, 0]
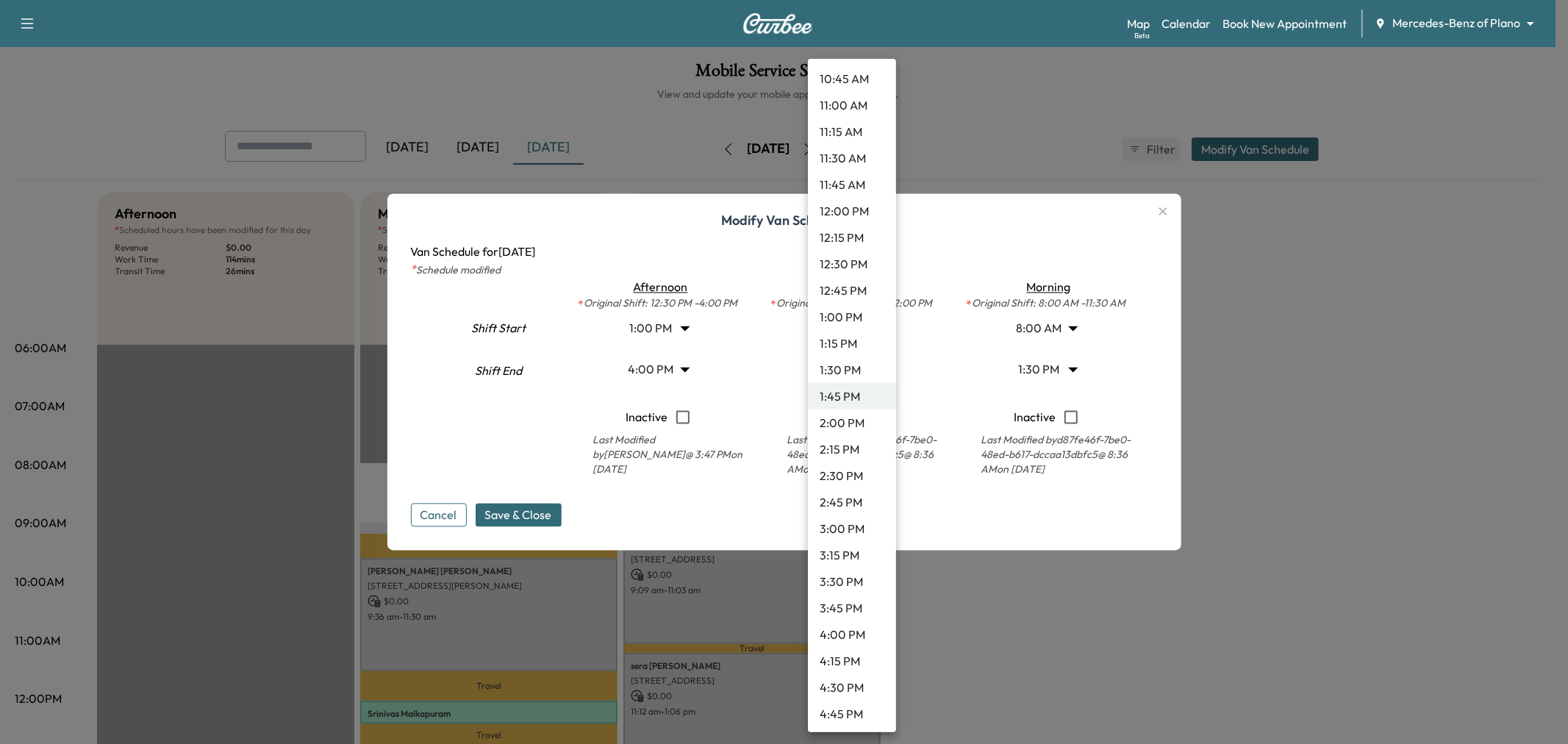
click at [851, 441] on li "2:15 PM" at bounding box center [851, 449] width 88 height 26
type input "*****"
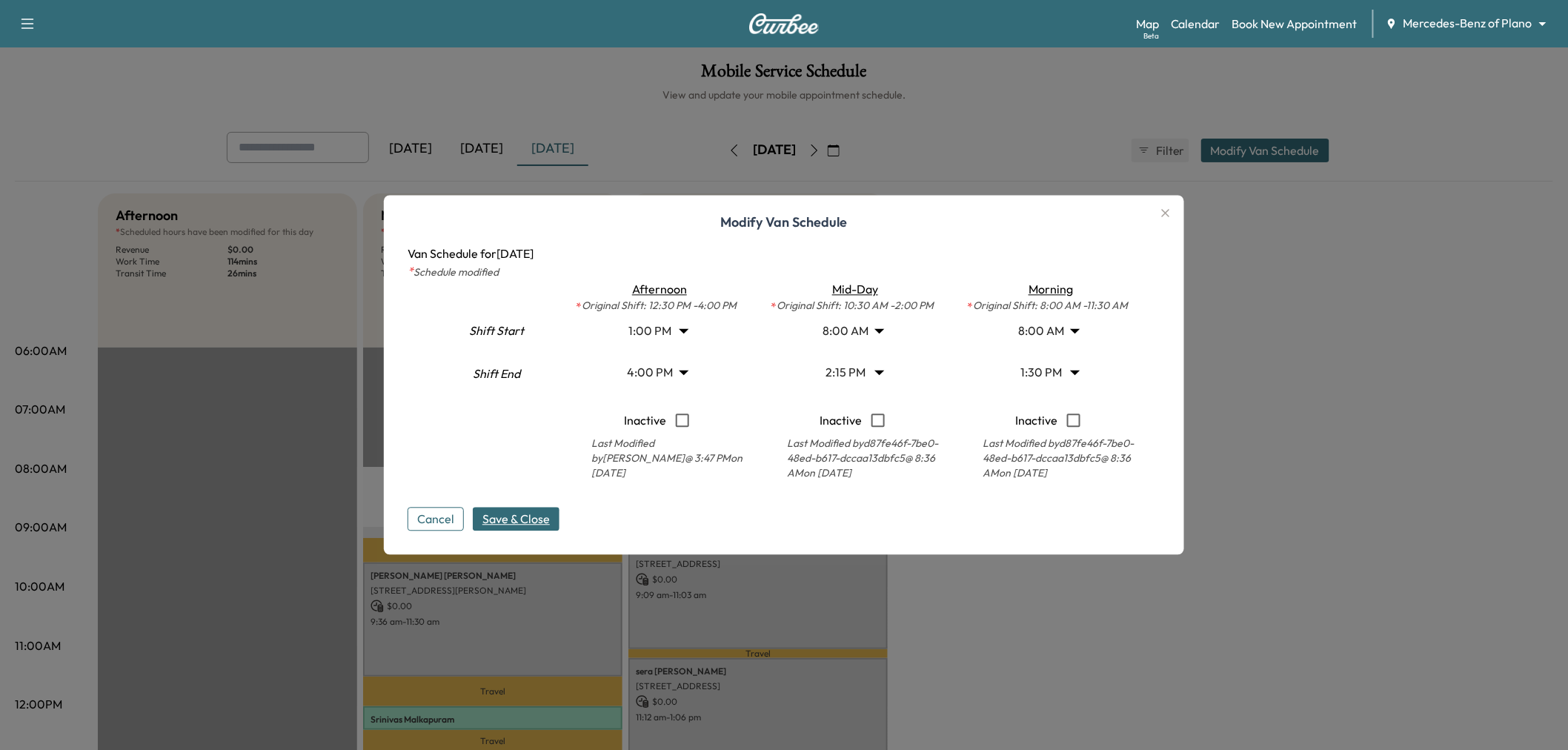
click at [524, 511] on span "Save & Close" at bounding box center [516, 519] width 68 height 18
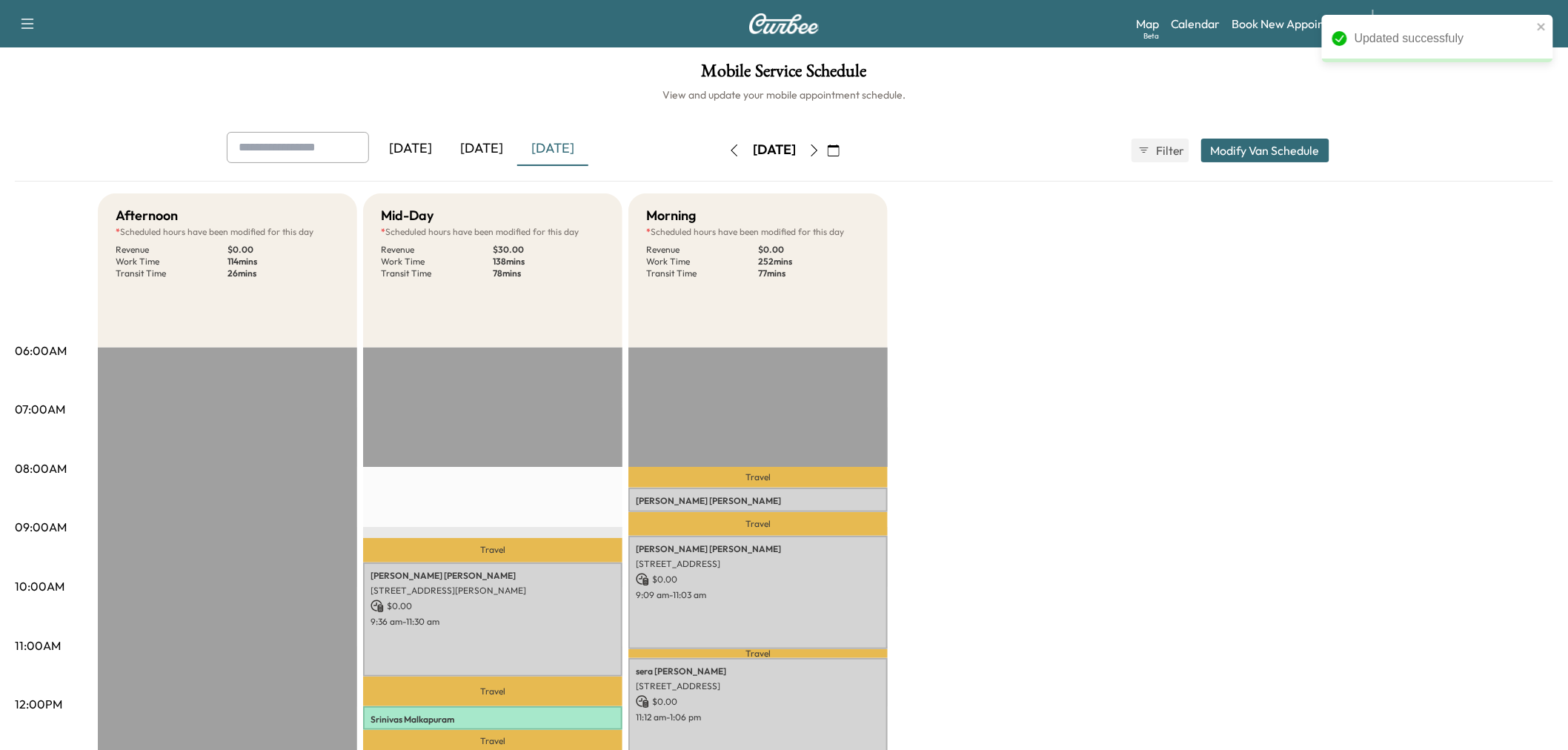
click at [1062, 486] on div "Afternoon * Scheduled hours have been modified for this day Revenue $ 0.00 Work…" at bounding box center [825, 749] width 1455 height 1112
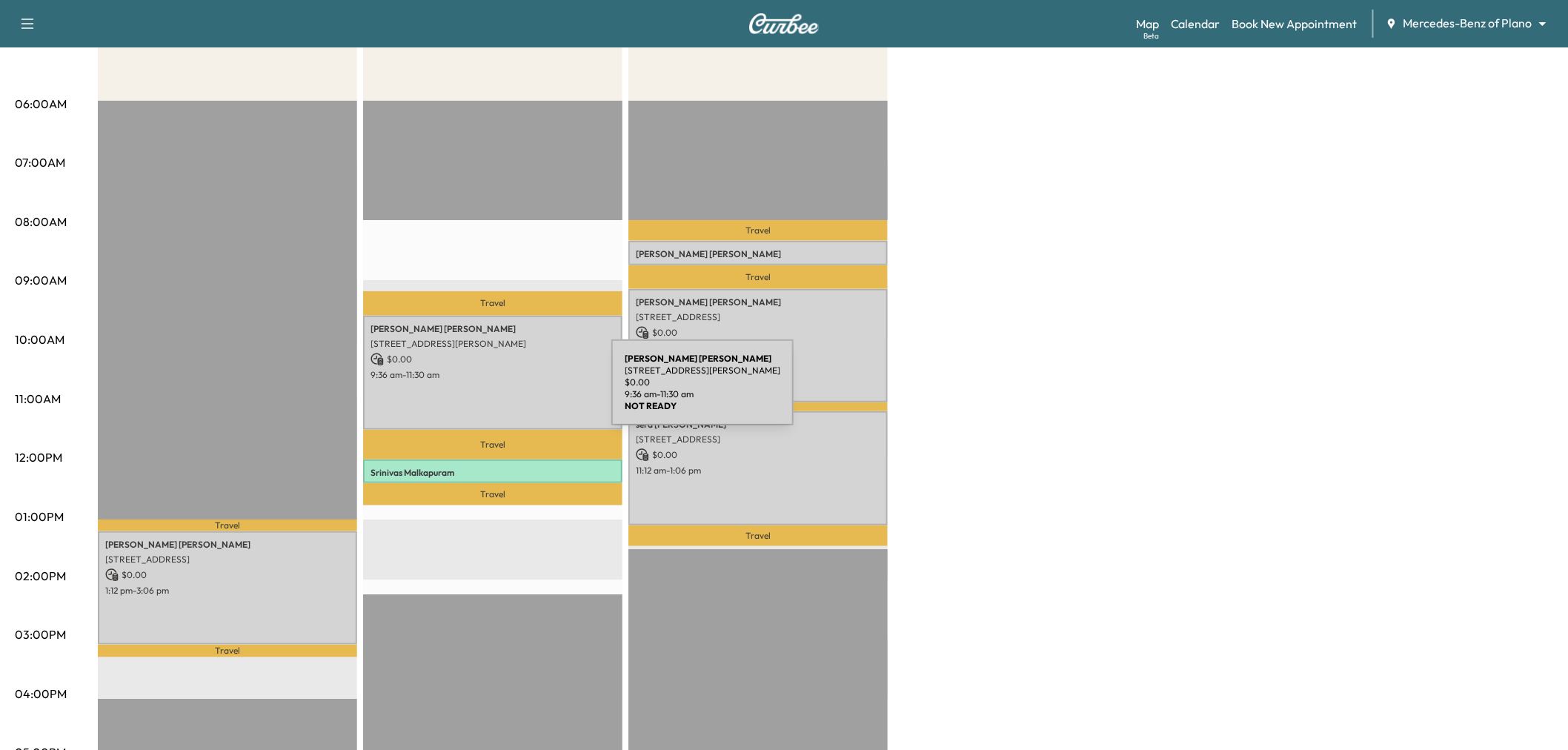
click at [499, 379] on div "Jamie CHARLES 5010 Abbott Ave, Dallas, TX 75205, USA $ 0.00 9:36 am - 11:30 am" at bounding box center [493, 372] width 259 height 114
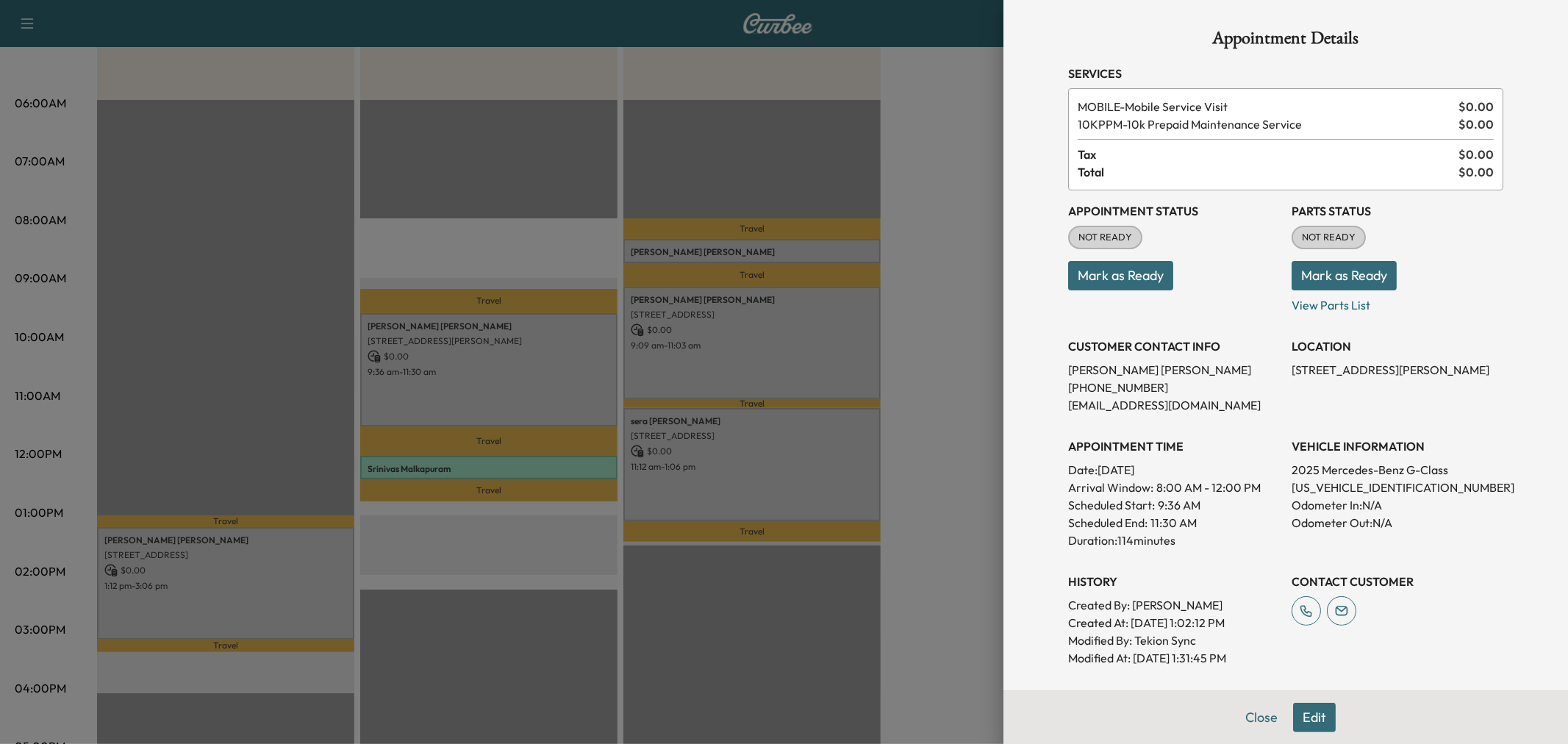
click at [491, 376] on div at bounding box center [784, 372] width 1568 height 744
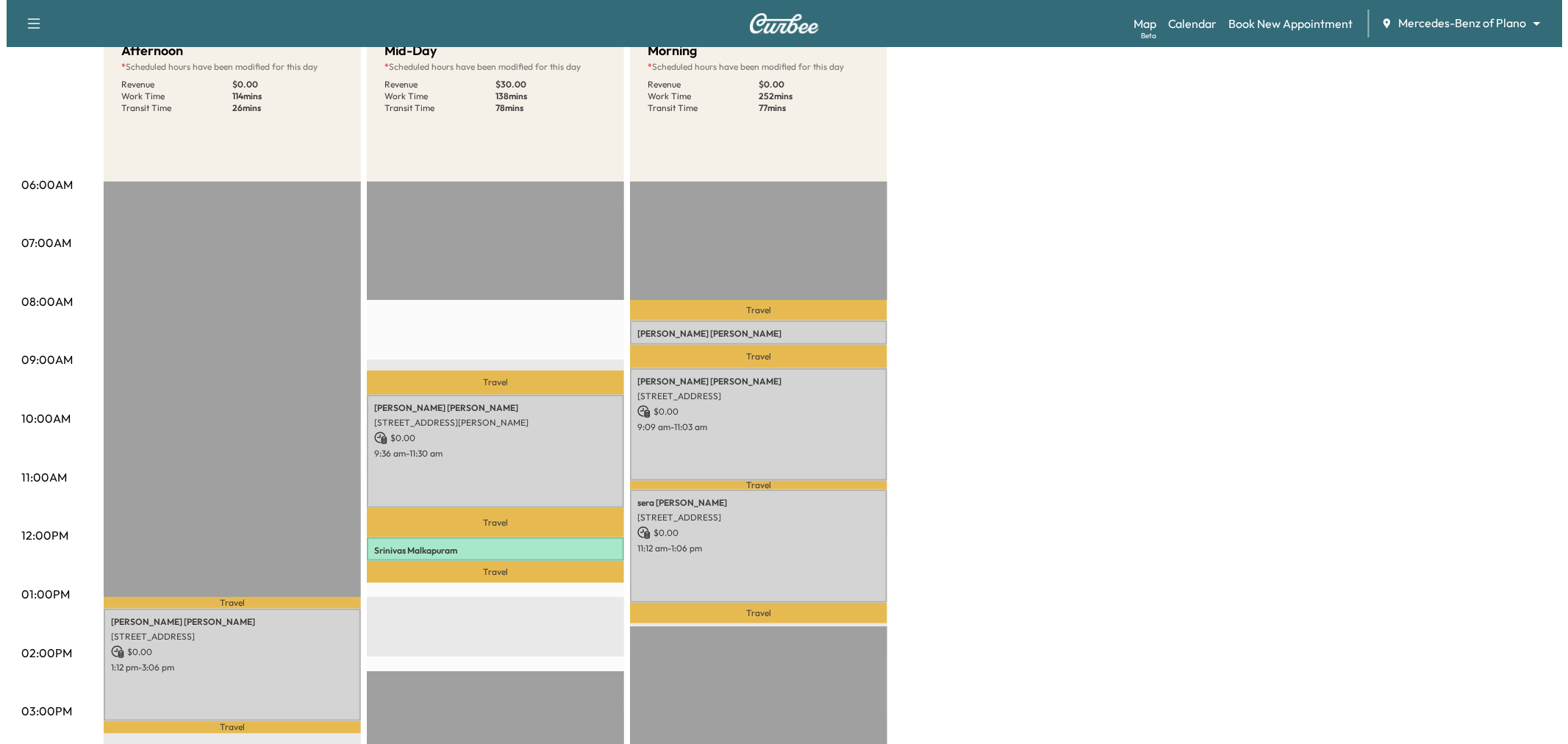
scroll to position [82, 0]
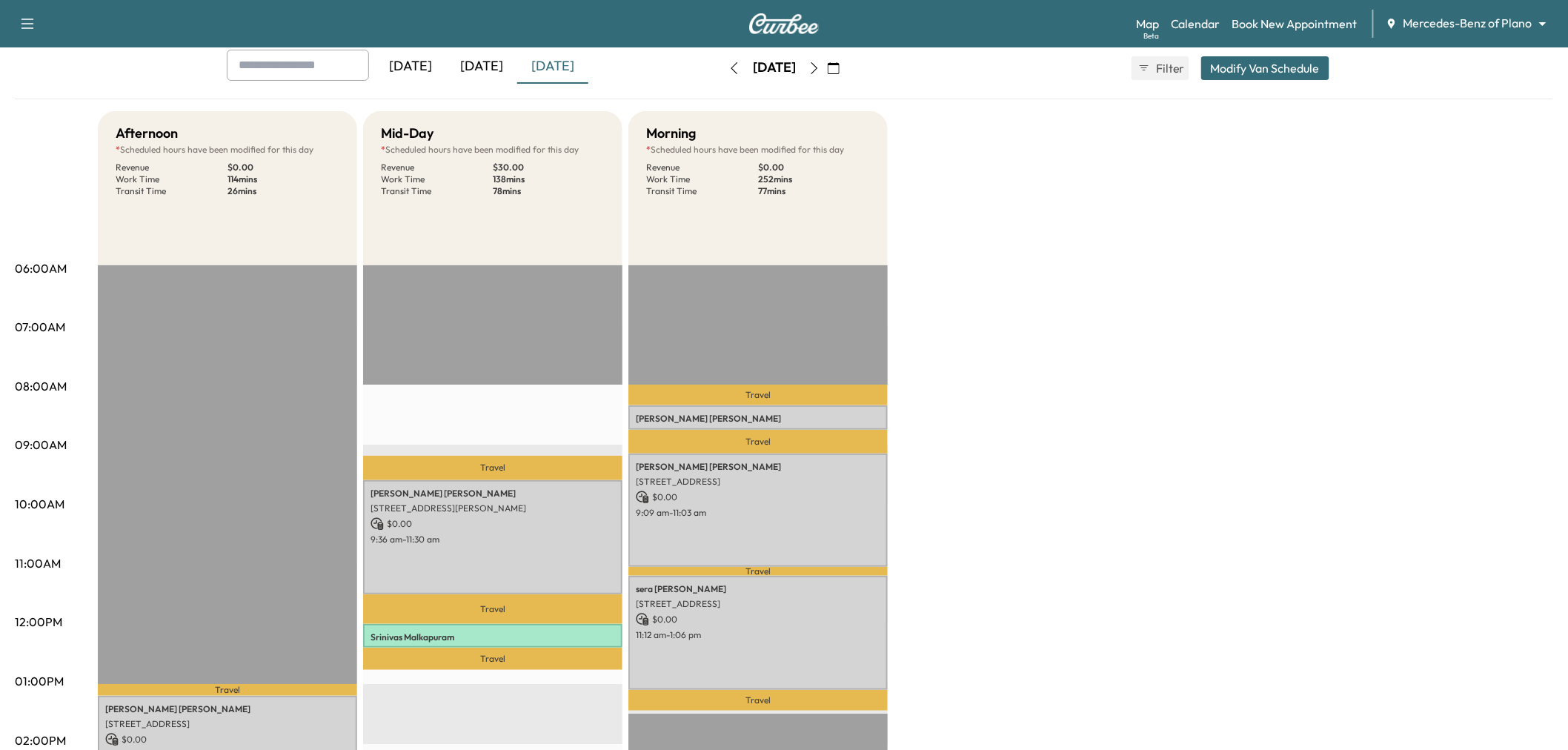
click at [1268, 70] on button "Modify Van Schedule" at bounding box center [1265, 68] width 129 height 23
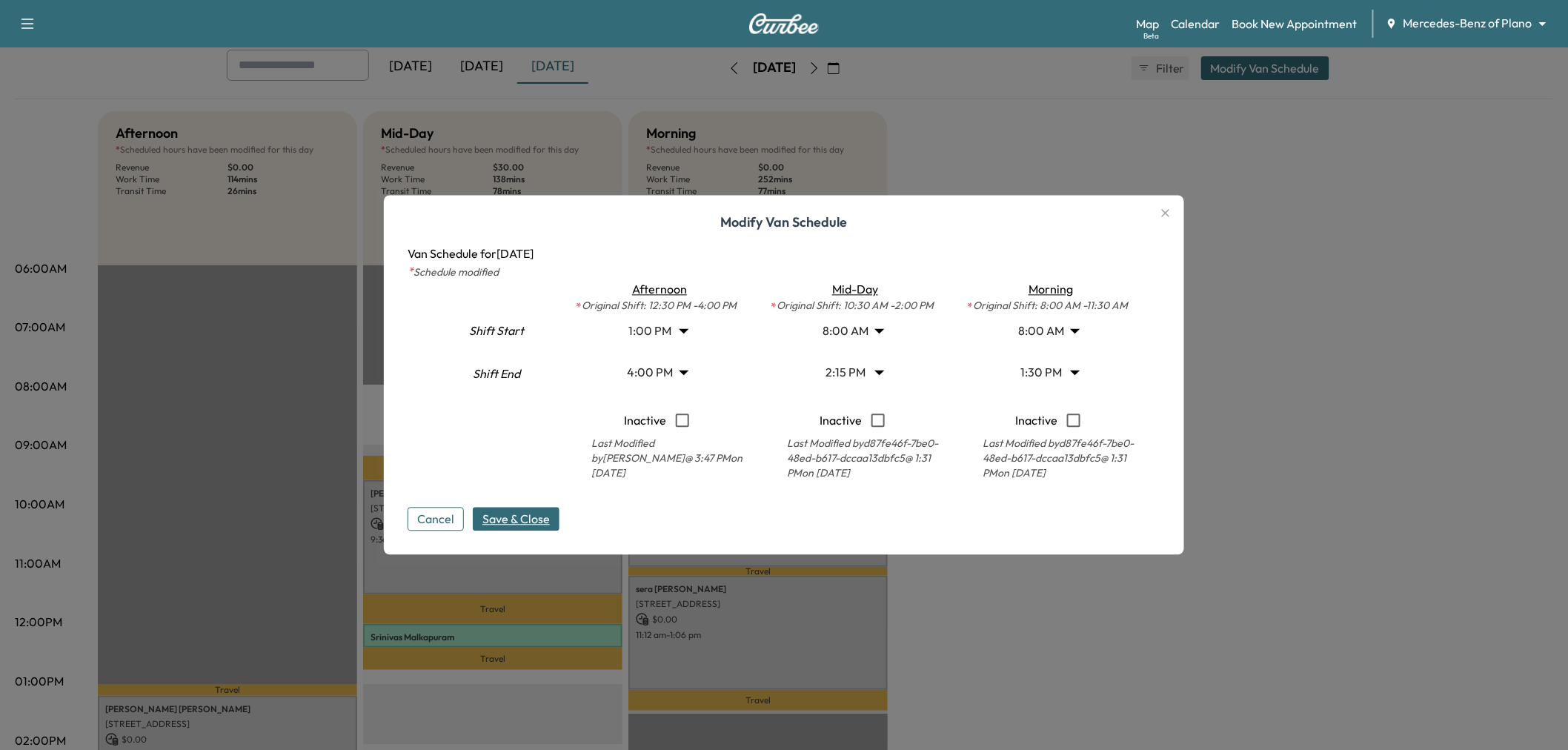
click at [664, 330] on body "Support Log Out Map Beta Calendar Book New Appointment Mercedes-Benz of Plano *…" at bounding box center [784, 292] width 1568 height 750
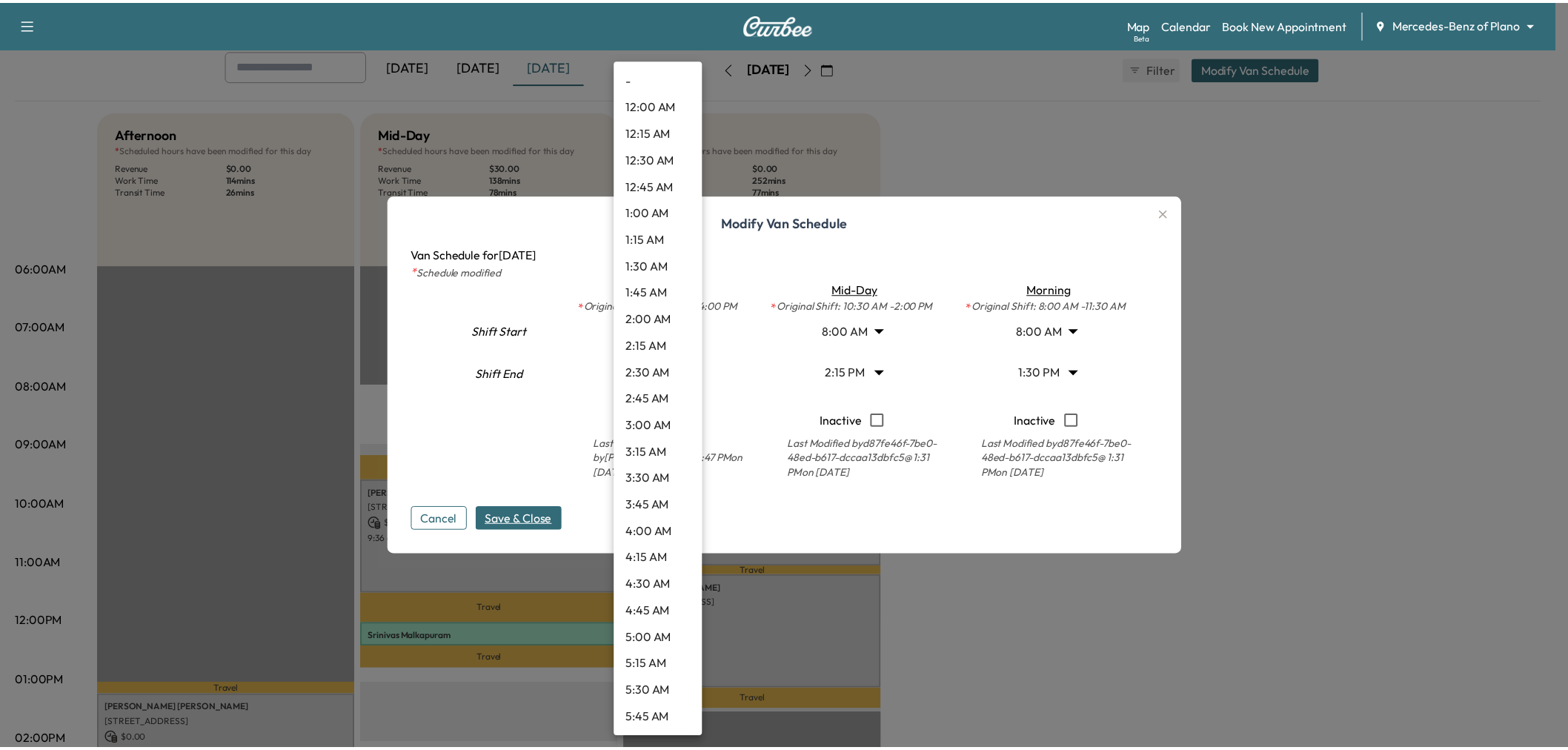
scroll to position [1094, 0]
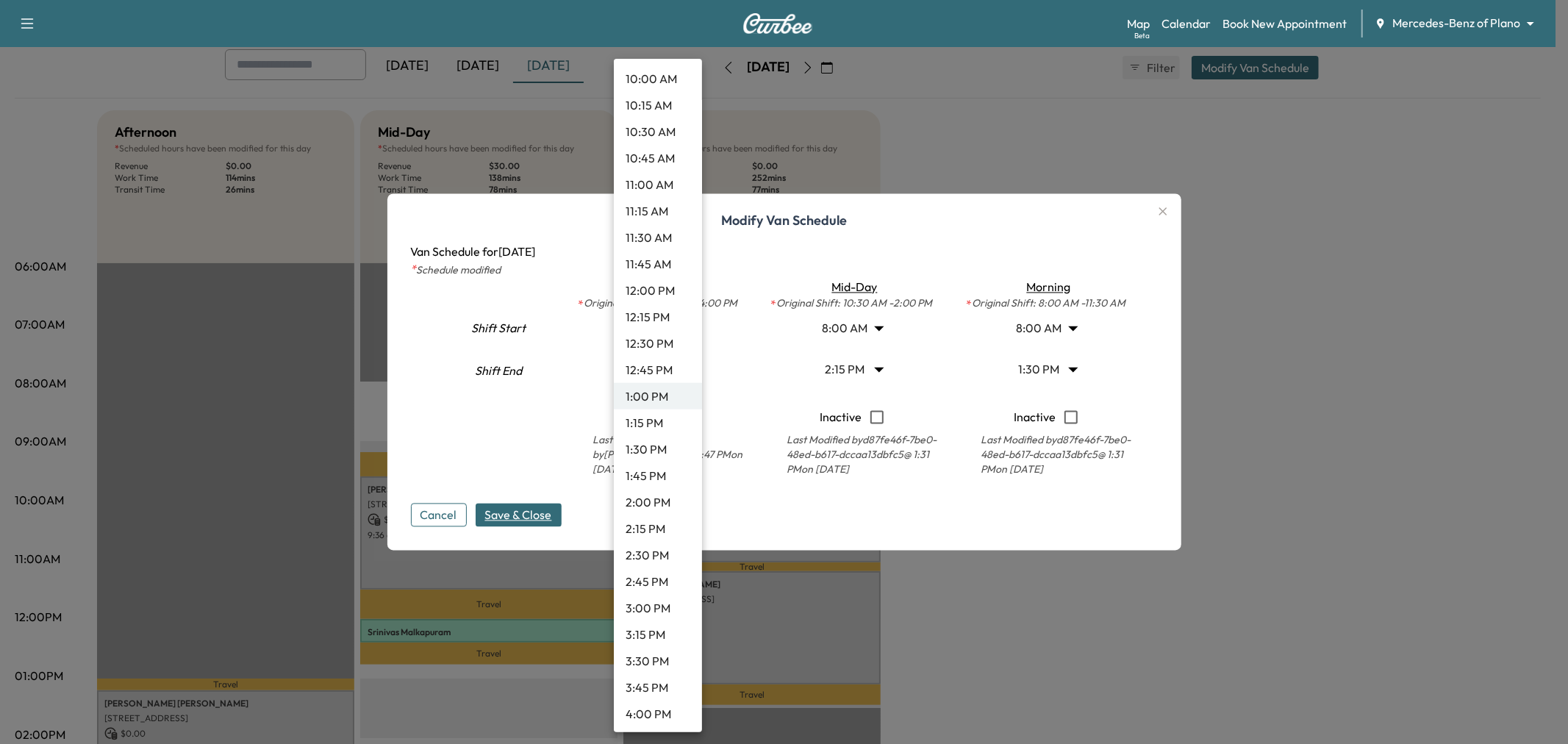
drag, startPoint x: 647, startPoint y: 443, endPoint x: 594, endPoint y: 450, distance: 53.5
click at [647, 445] on li "1:30 PM" at bounding box center [658, 449] width 88 height 26
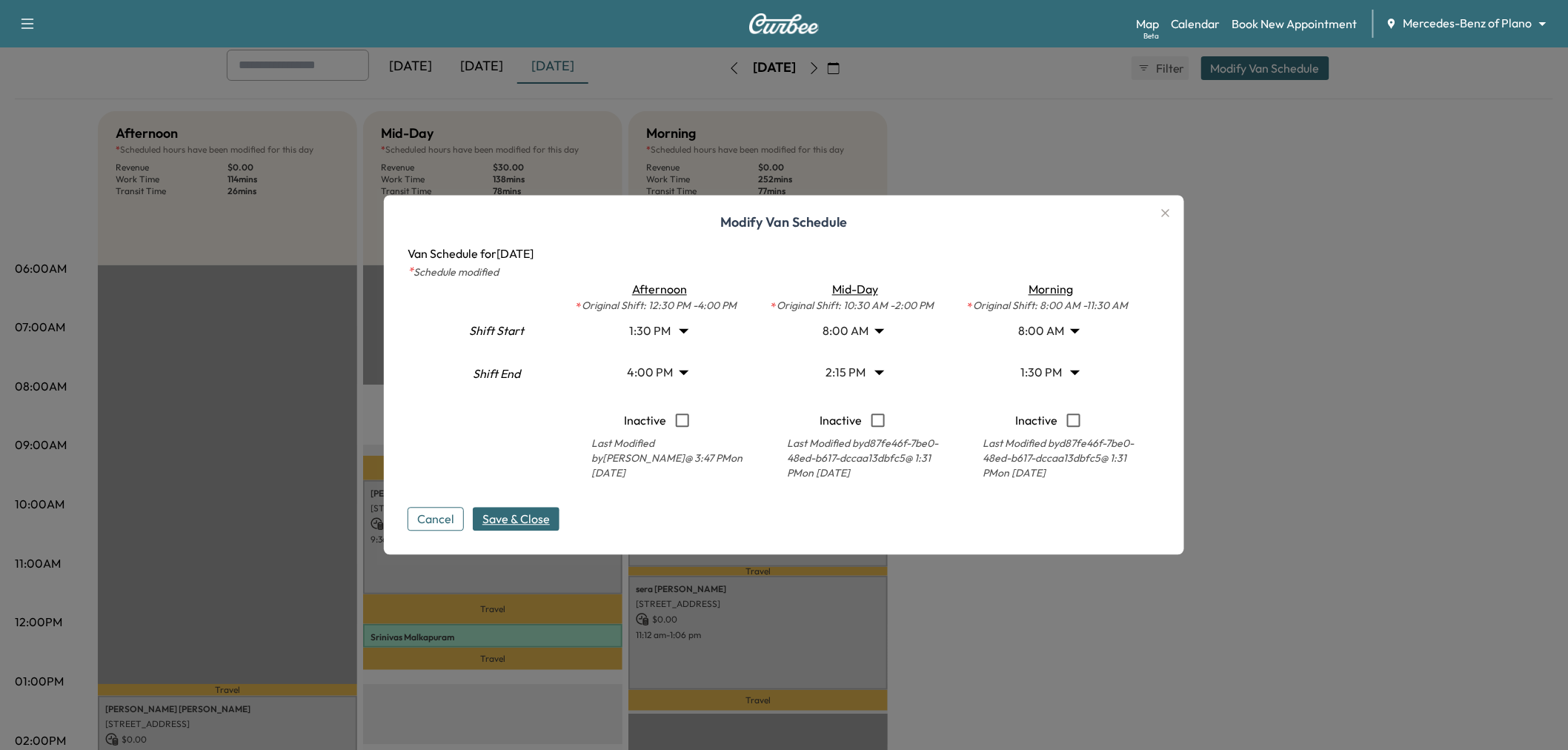
click at [529, 521] on span "Save & Close" at bounding box center [516, 519] width 68 height 18
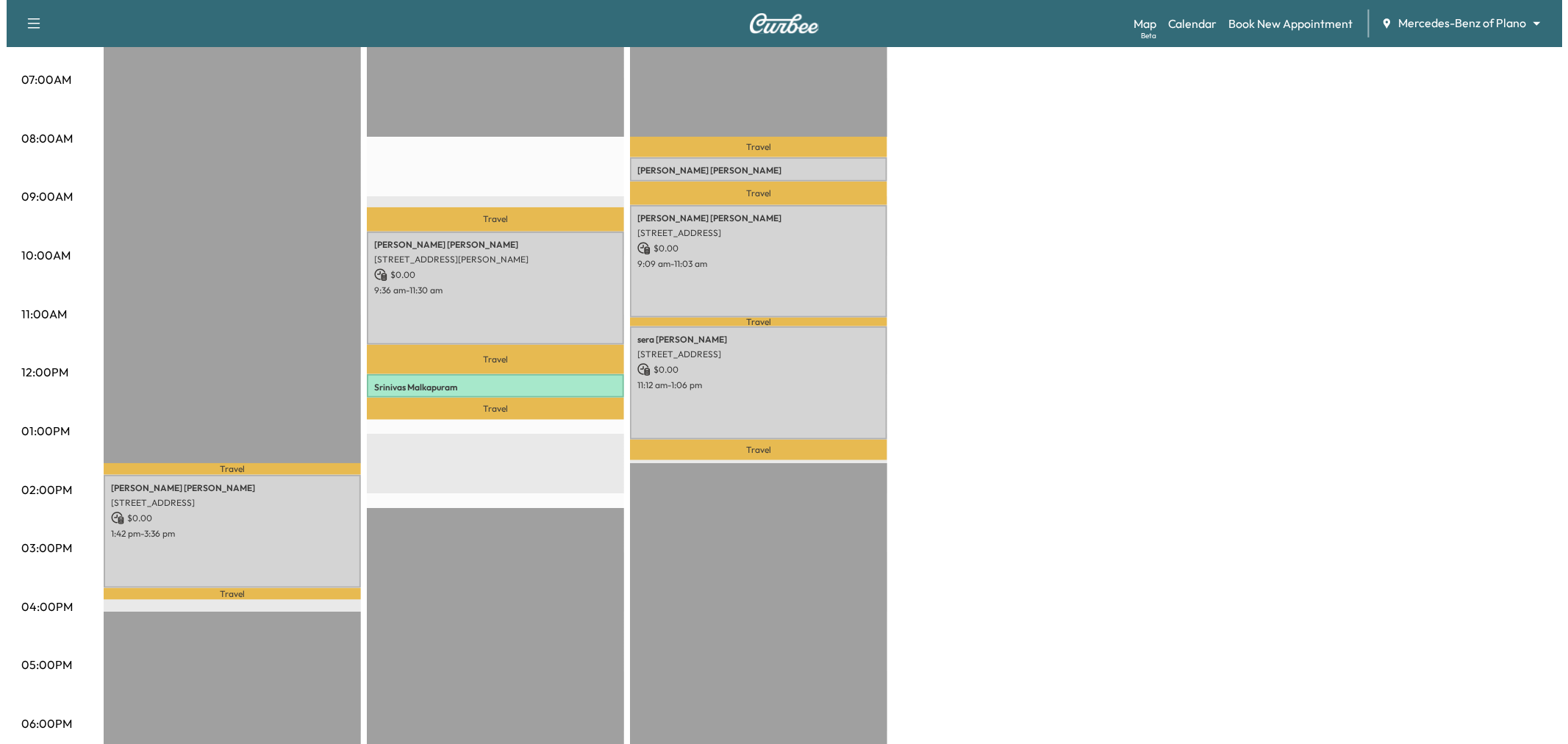
scroll to position [82, 0]
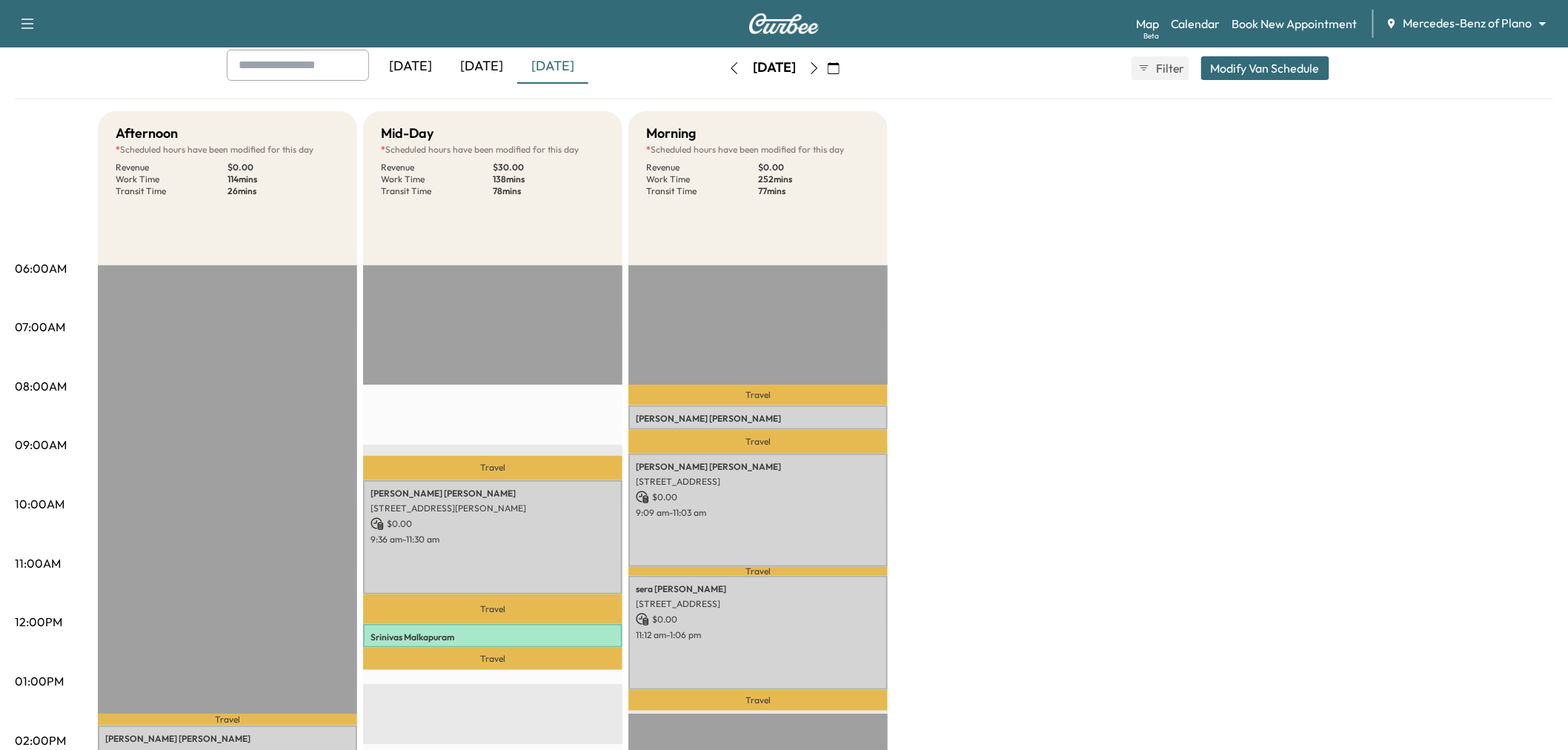
click at [1294, 71] on button "Modify Van Schedule" at bounding box center [1265, 68] width 129 height 23
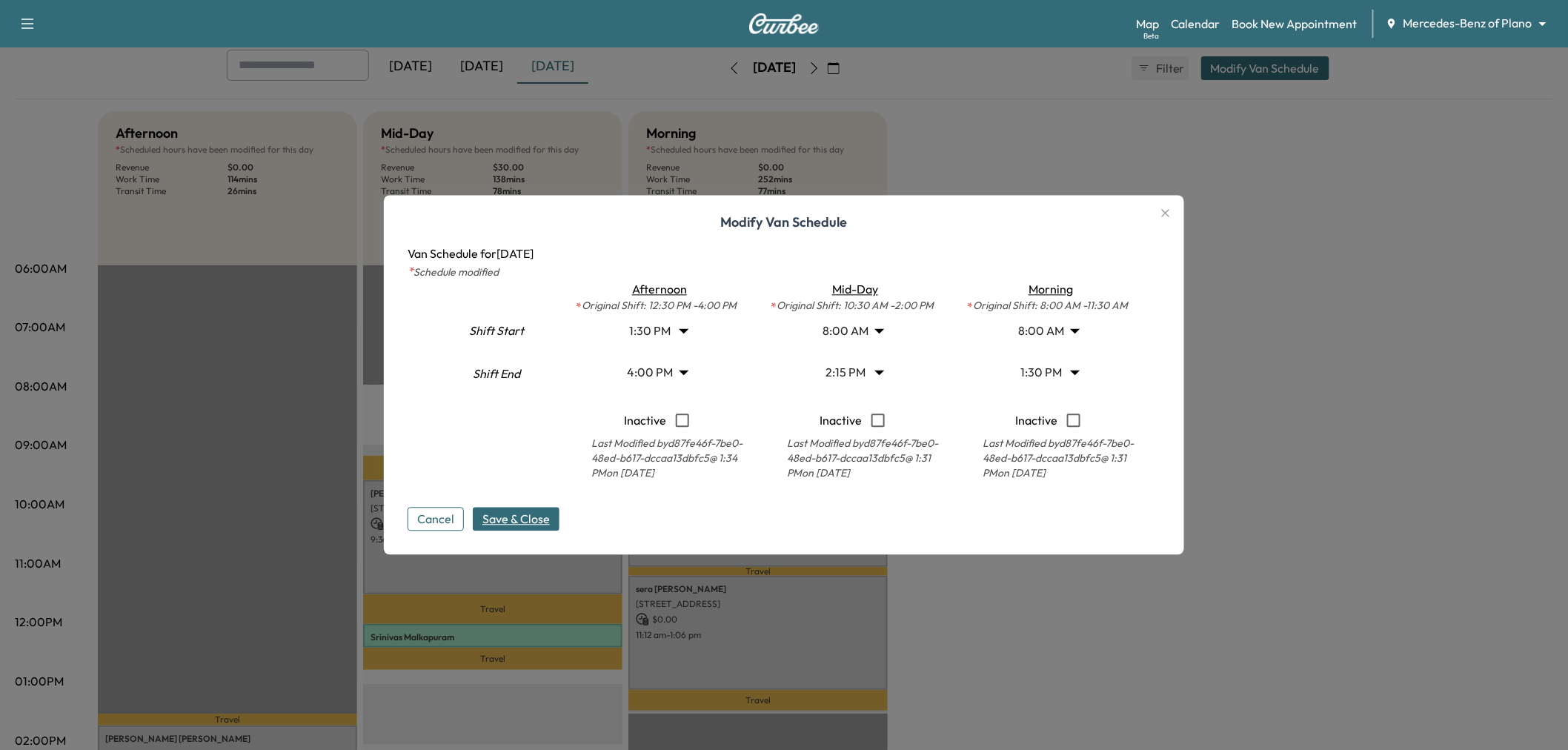
click at [670, 334] on body "Support Log Out Map Beta Calendar Book New Appointment Mercedes-Benz of Plano *…" at bounding box center [784, 292] width 1568 height 750
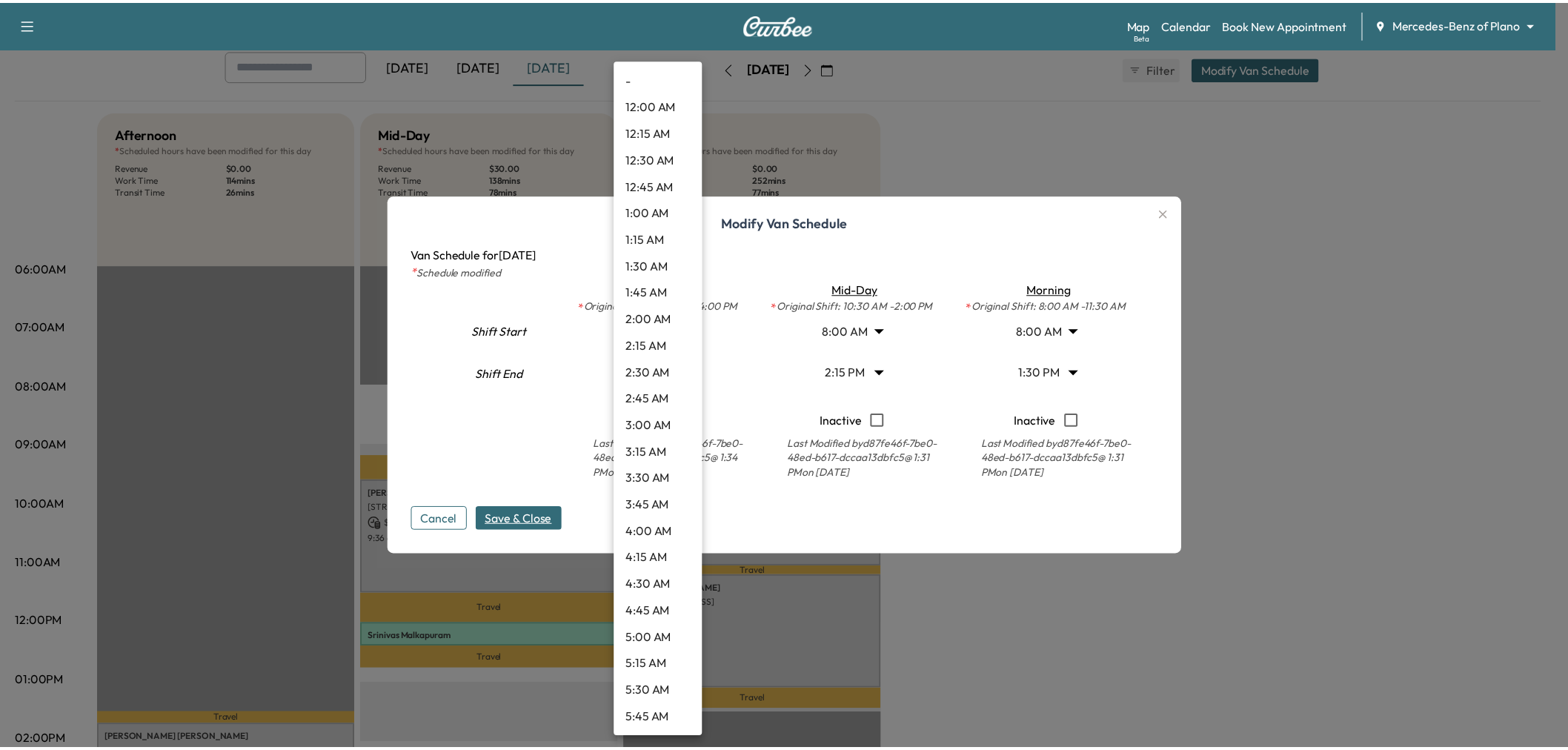
scroll to position [1147, 0]
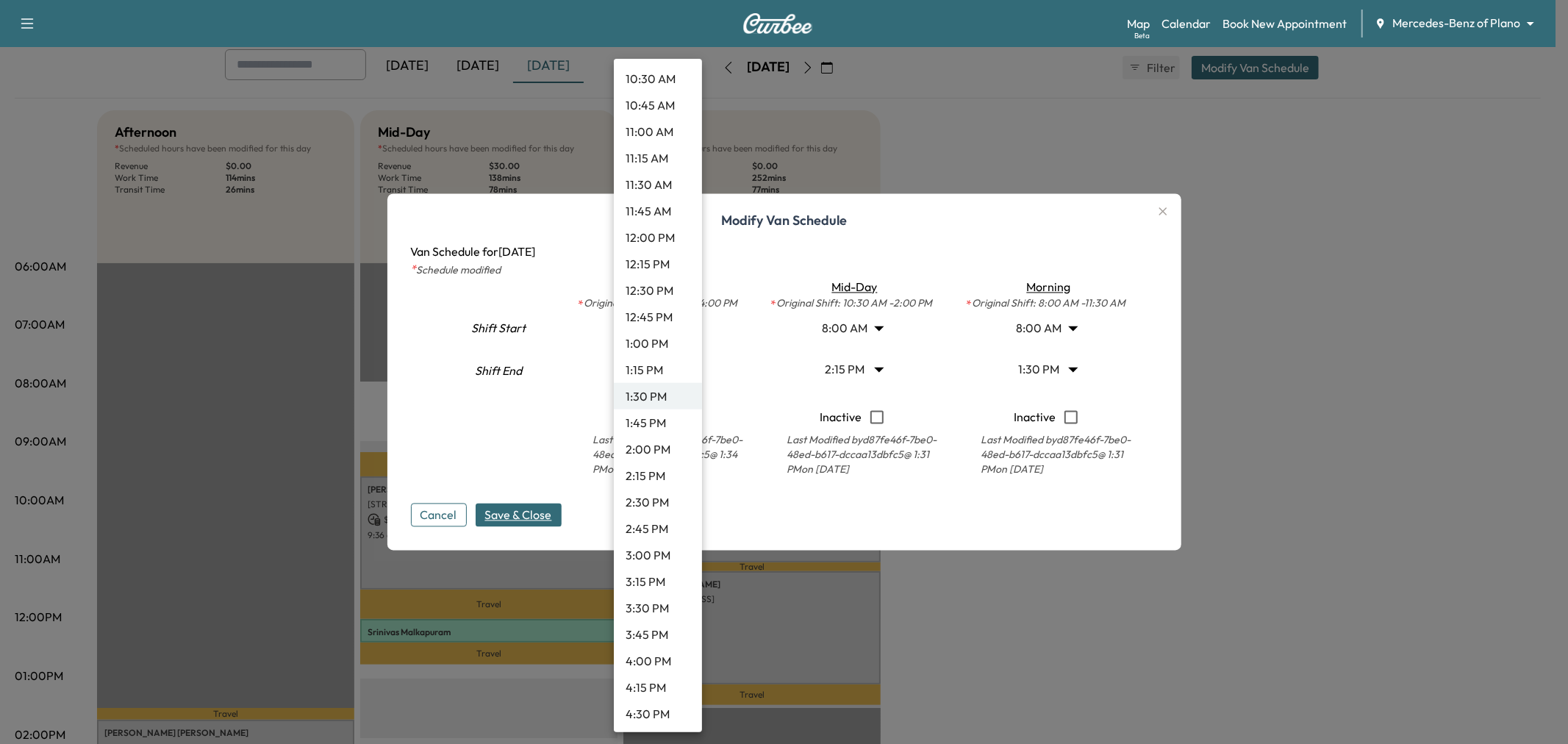
click at [657, 366] on li "1:15 PM" at bounding box center [658, 370] width 88 height 26
type input "*****"
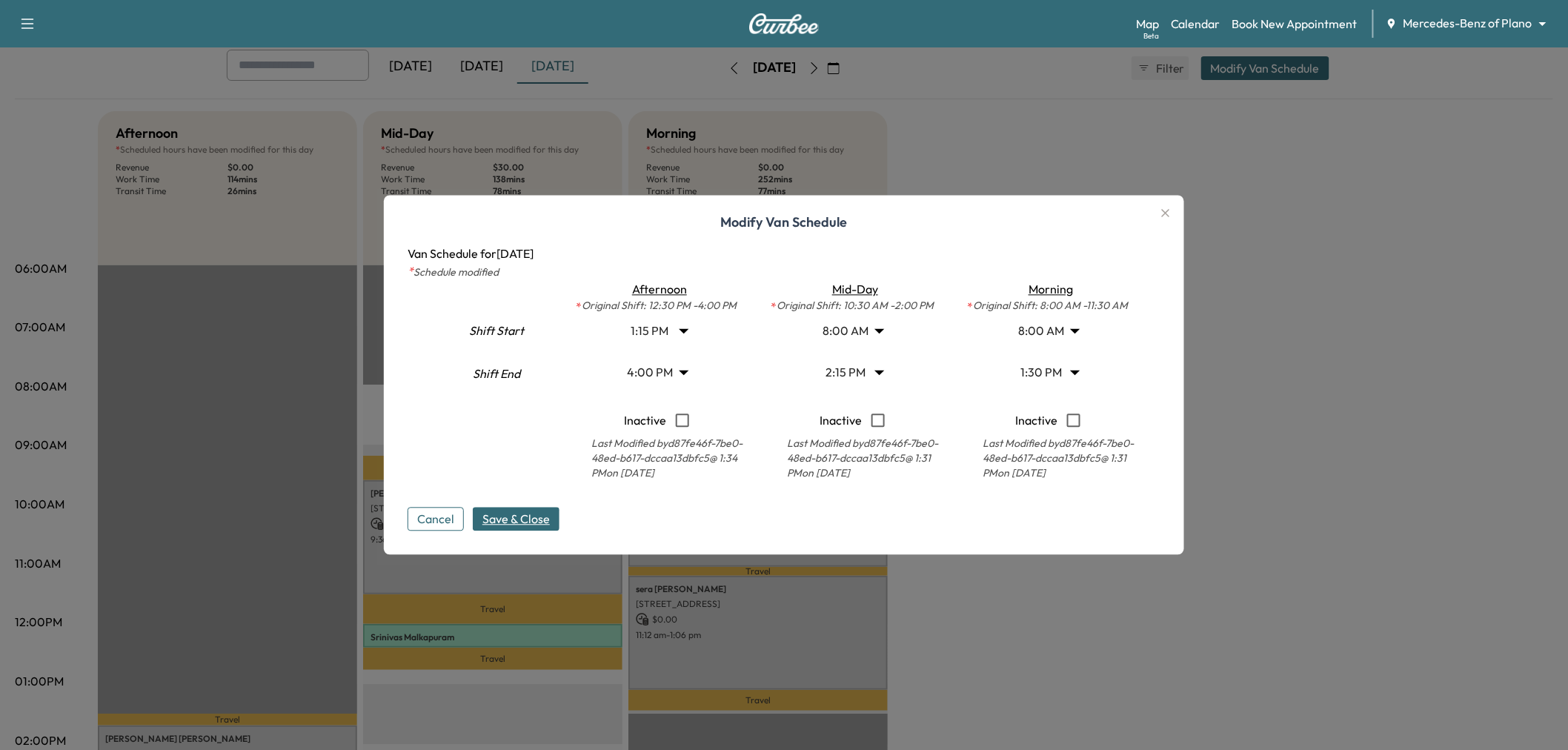
click at [507, 512] on span "Save & Close" at bounding box center [516, 519] width 68 height 18
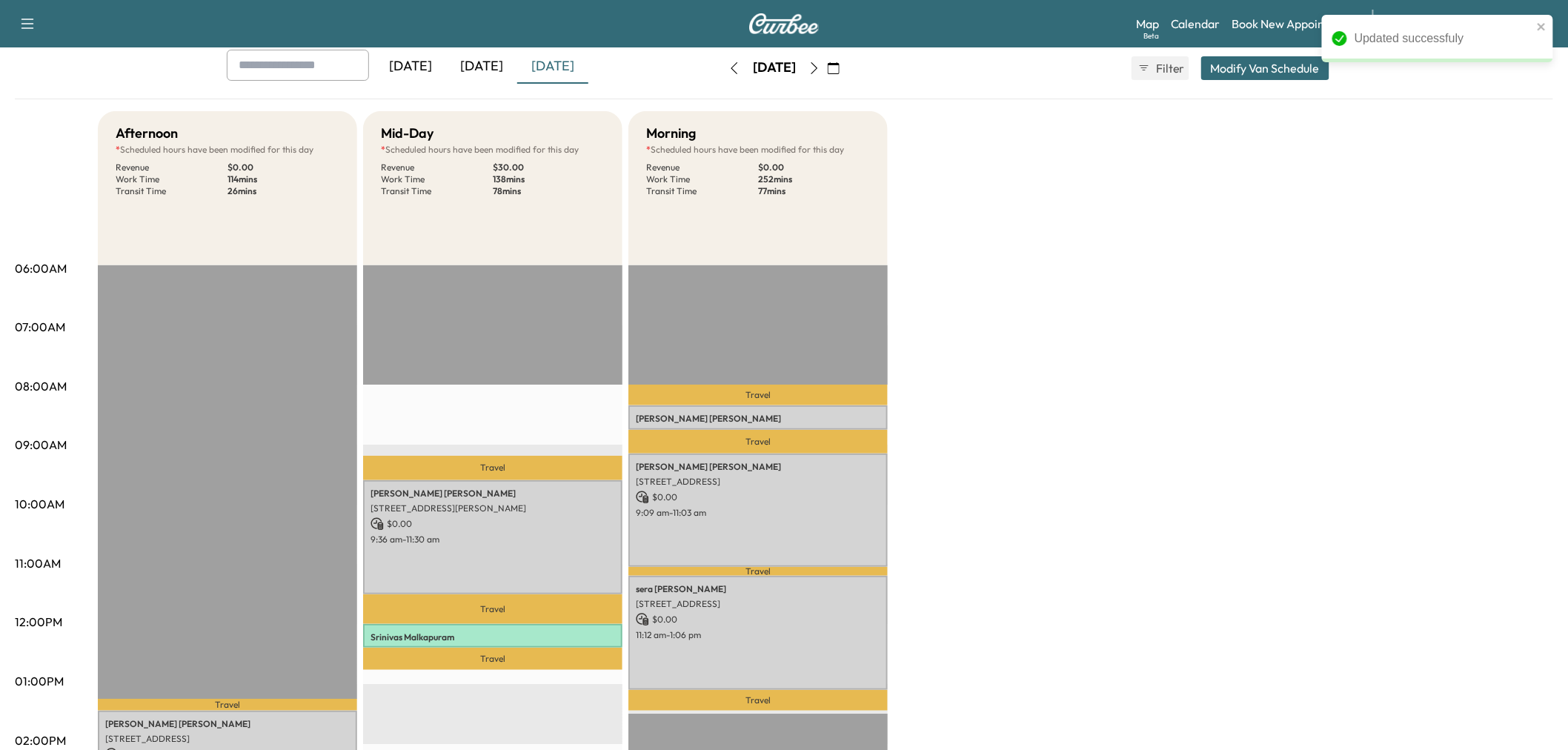
click at [1177, 436] on div "Afternoon * Scheduled hours have been modified for this day Revenue $ 0.00 Work…" at bounding box center [825, 666] width 1455 height 1112
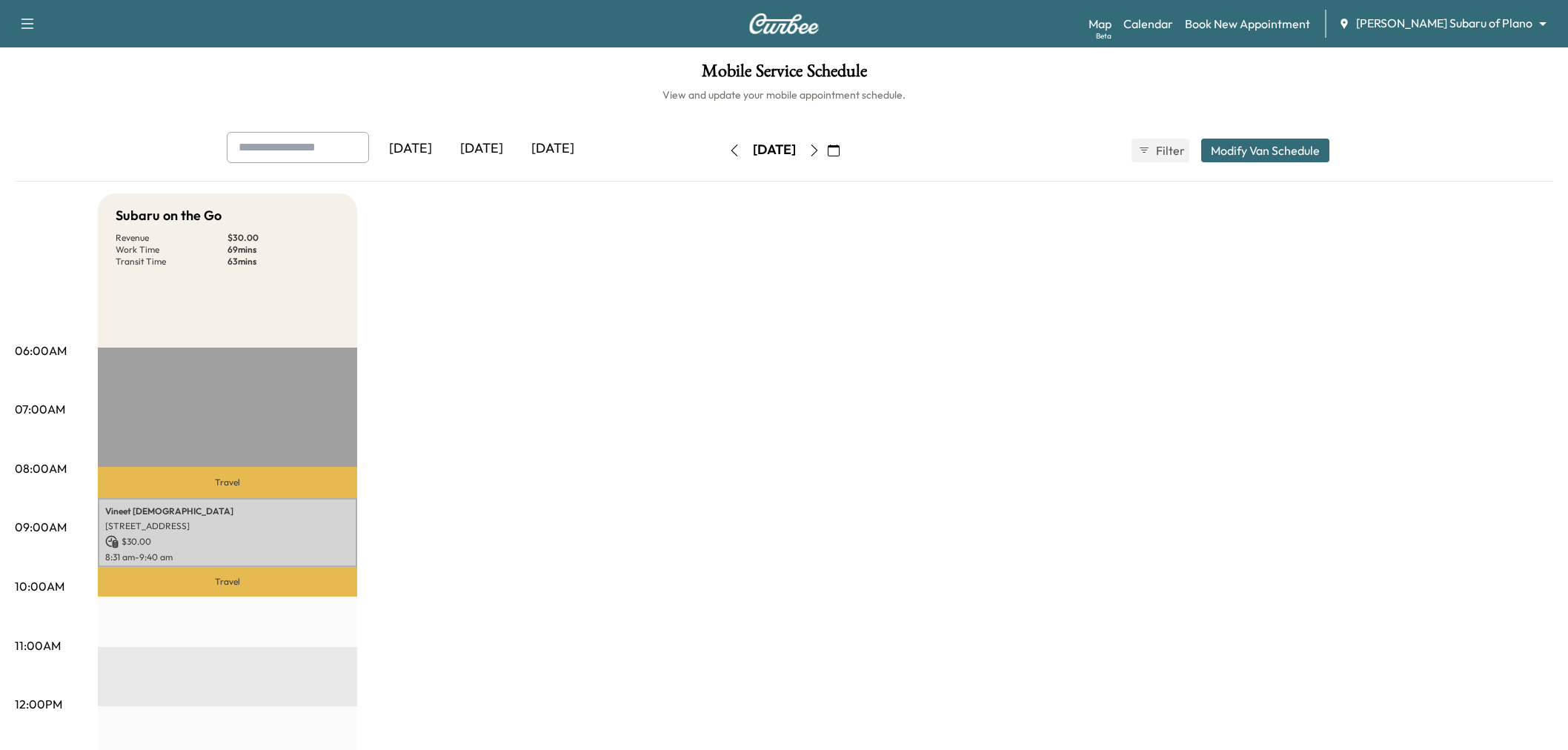
scroll to position [83, 0]
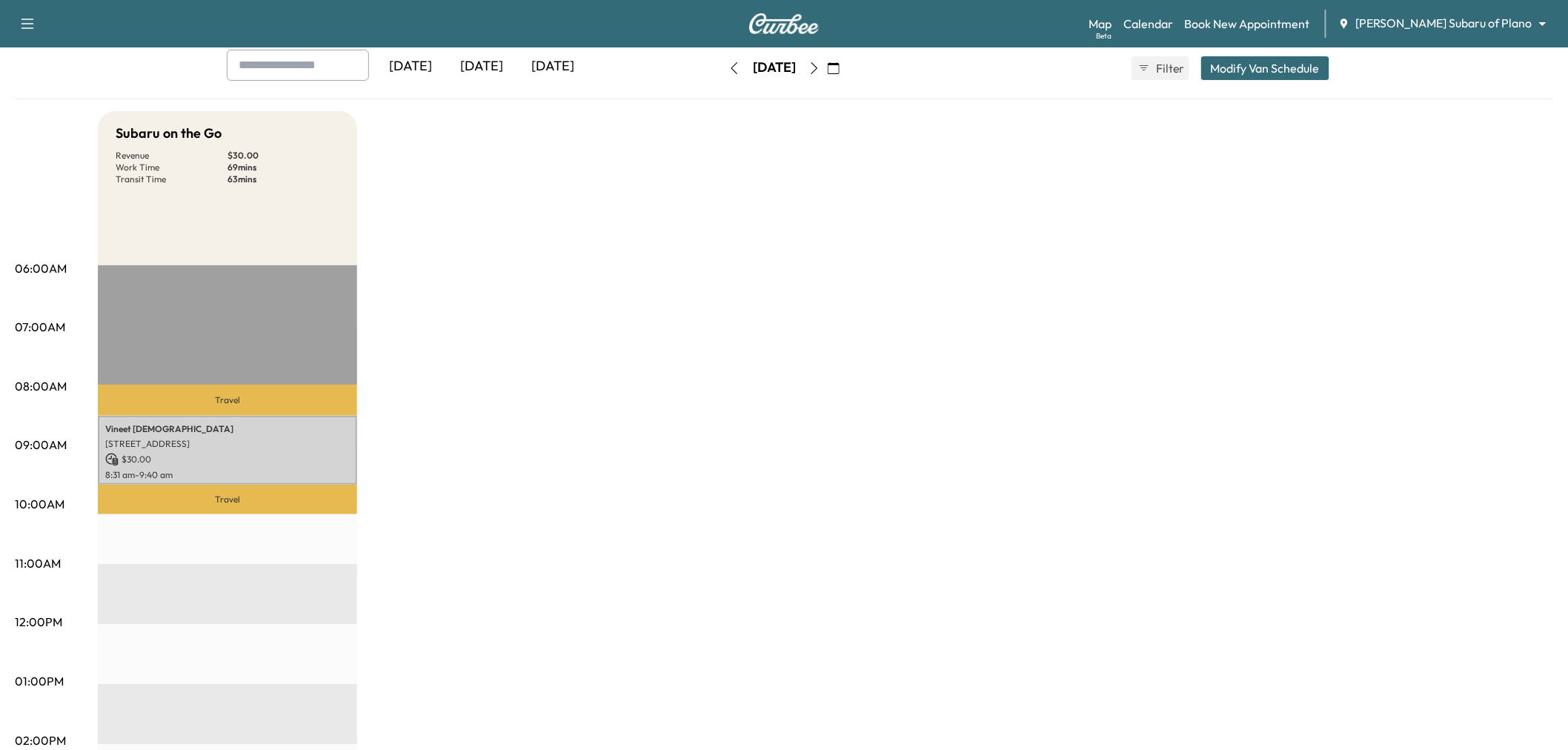
click at [471, 62] on div "[DATE]" at bounding box center [482, 67] width 71 height 34
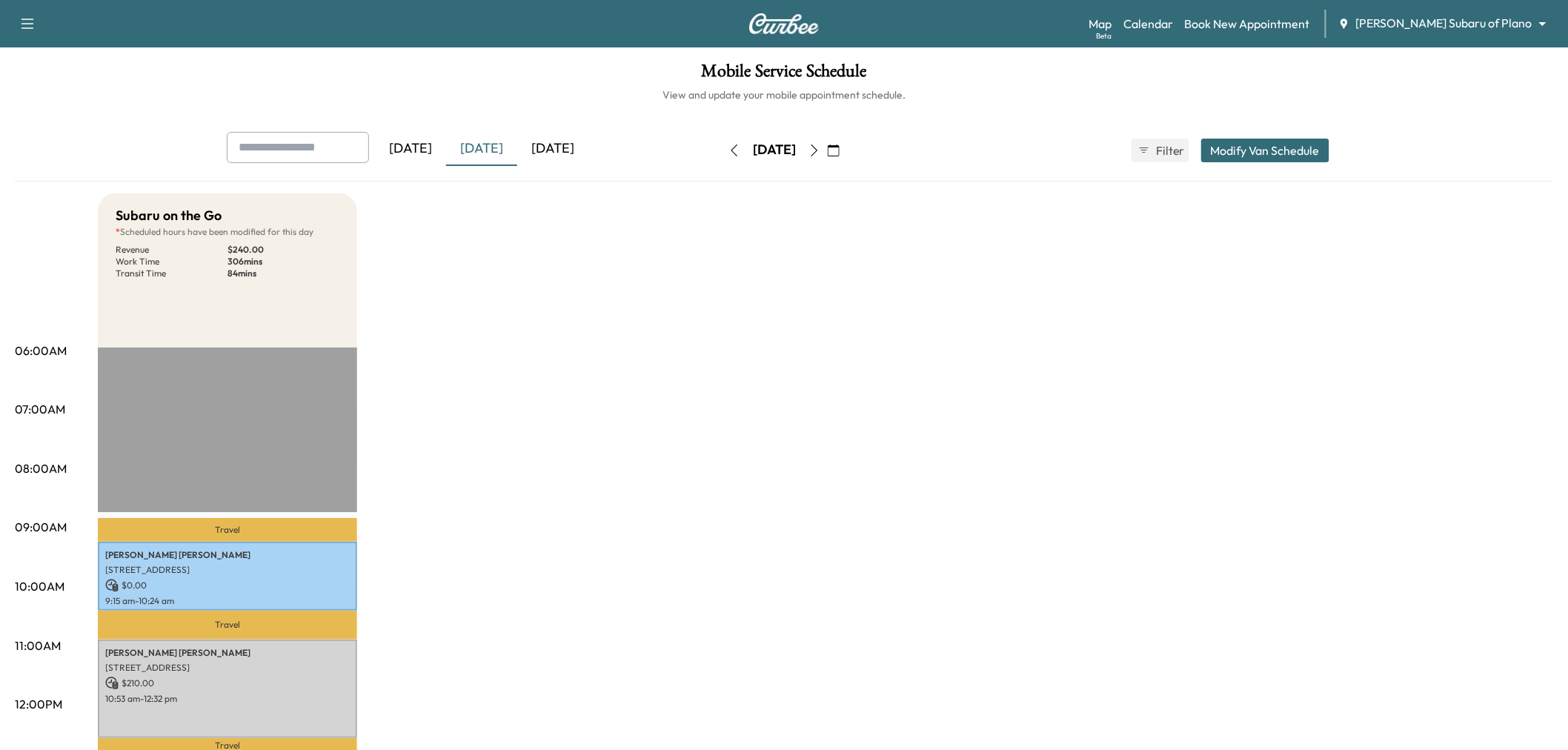
click at [559, 132] on div "[DATE]" at bounding box center [553, 149] width 71 height 34
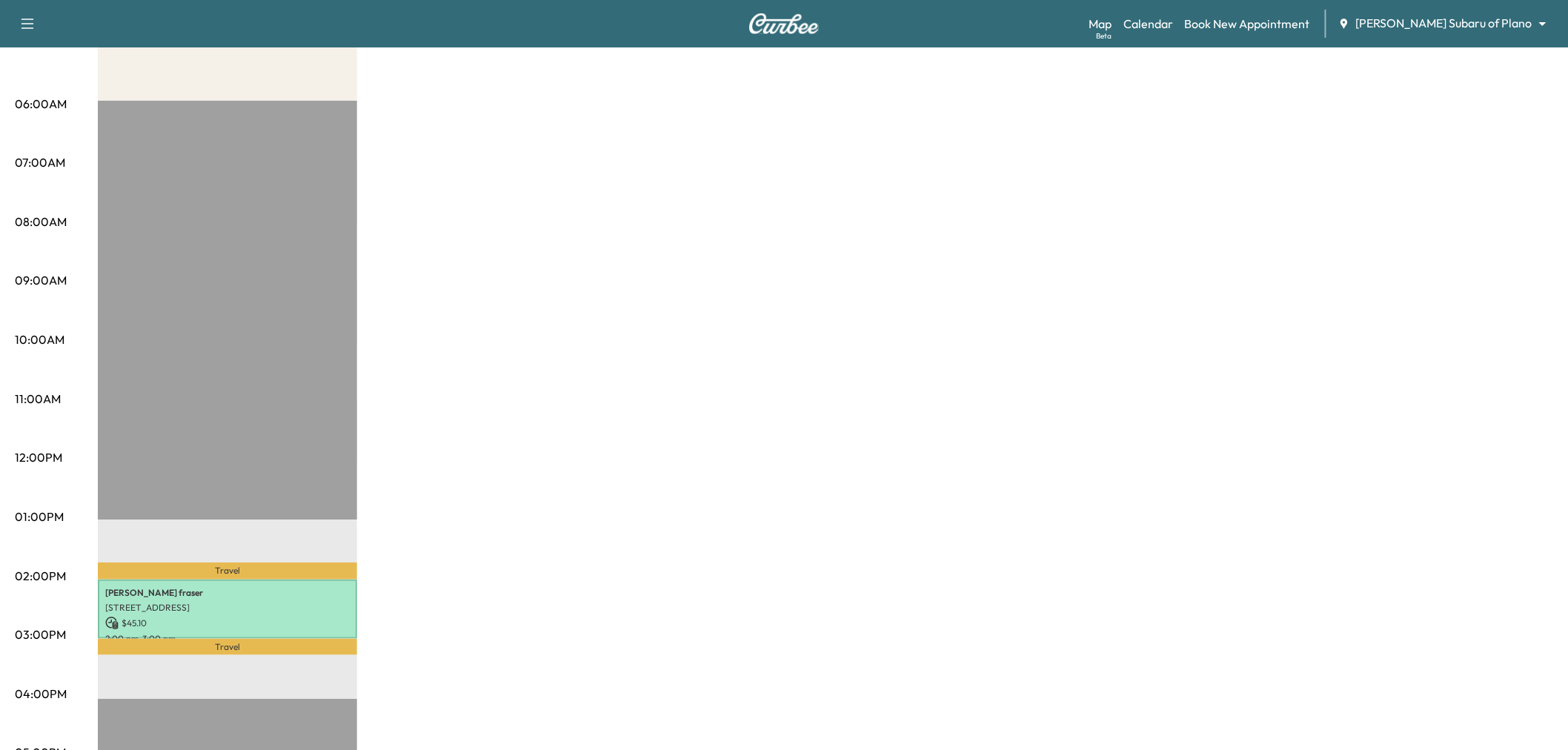
scroll to position [83, 0]
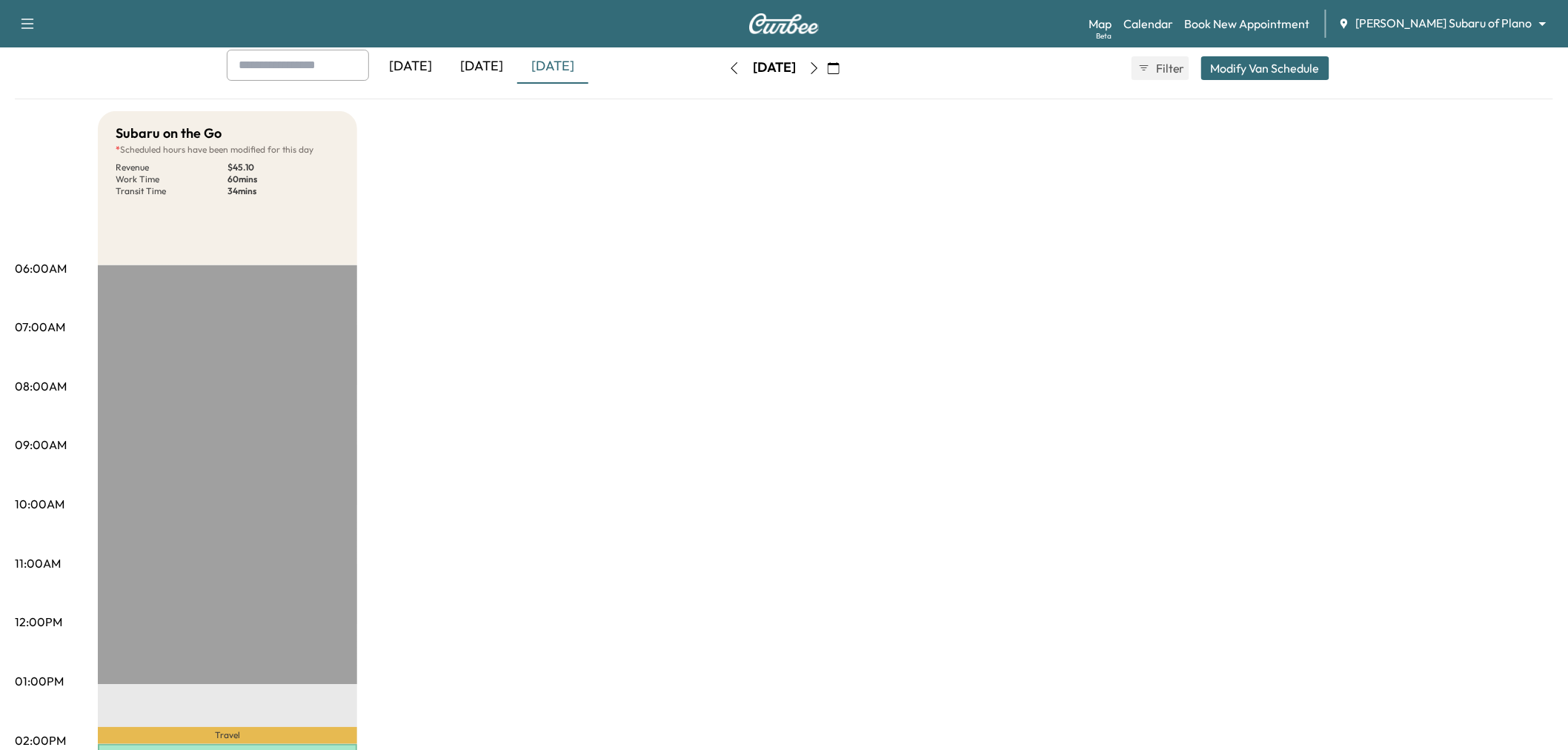
click at [480, 71] on div "[DATE]" at bounding box center [482, 67] width 71 height 34
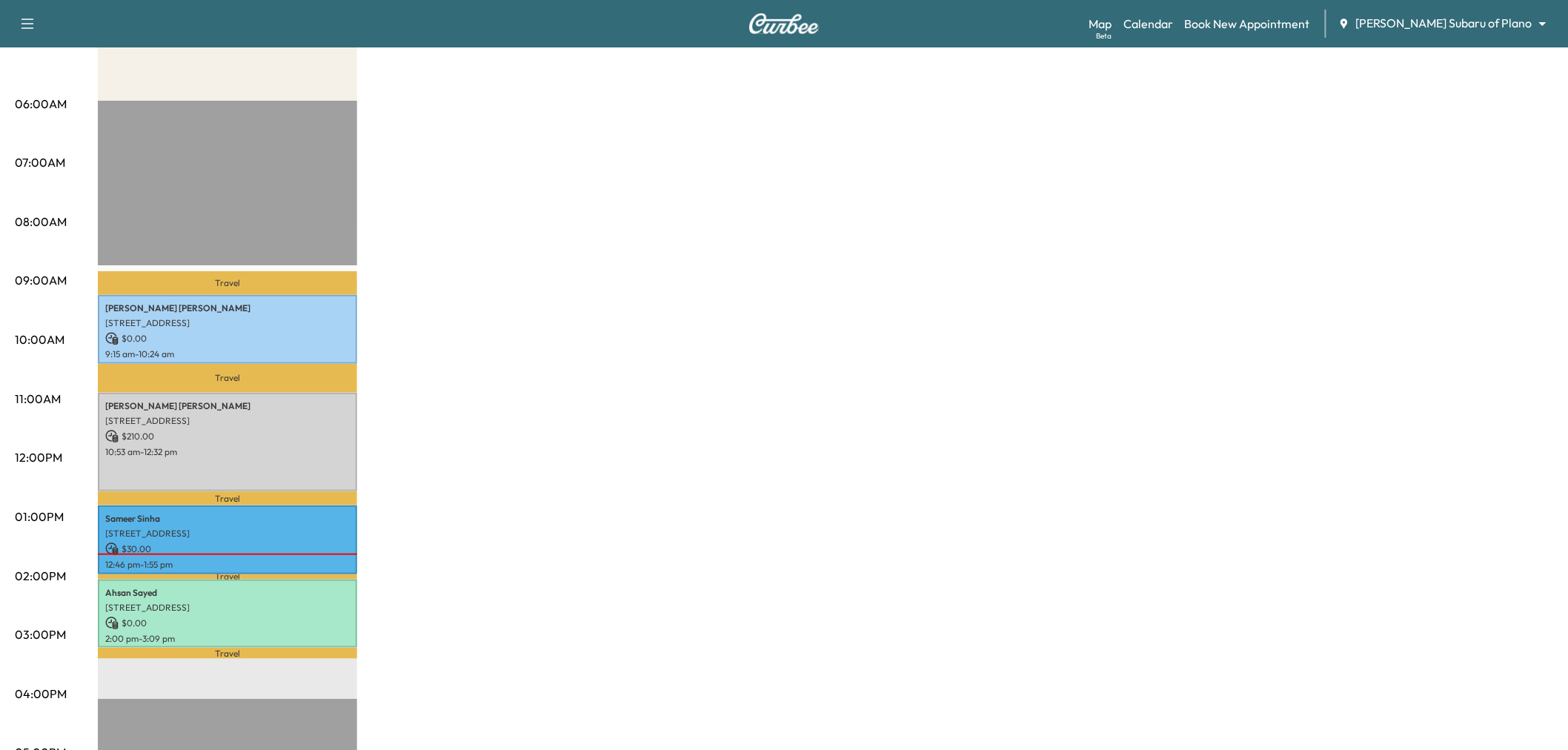
scroll to position [329, 0]
